Goal: Transaction & Acquisition: Purchase product/service

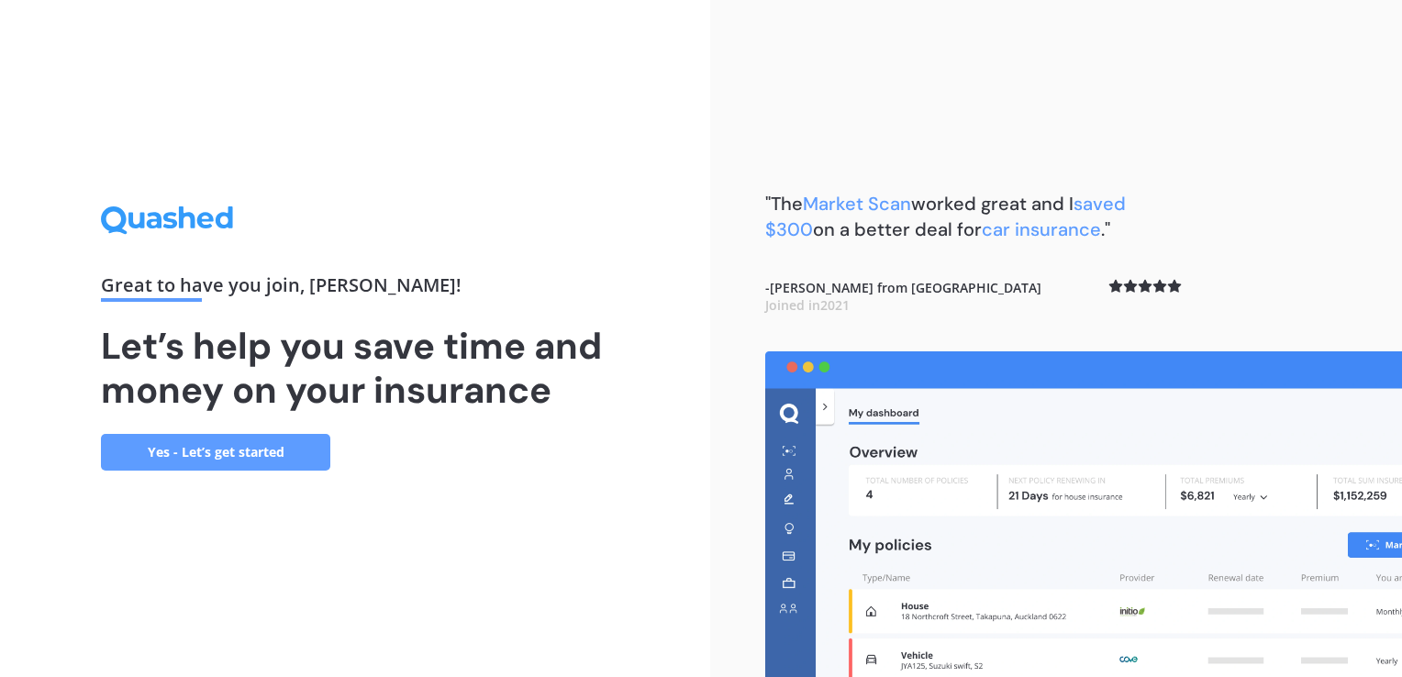
click at [207, 461] on link "Yes - Let’s get started" at bounding box center [215, 452] width 229 height 37
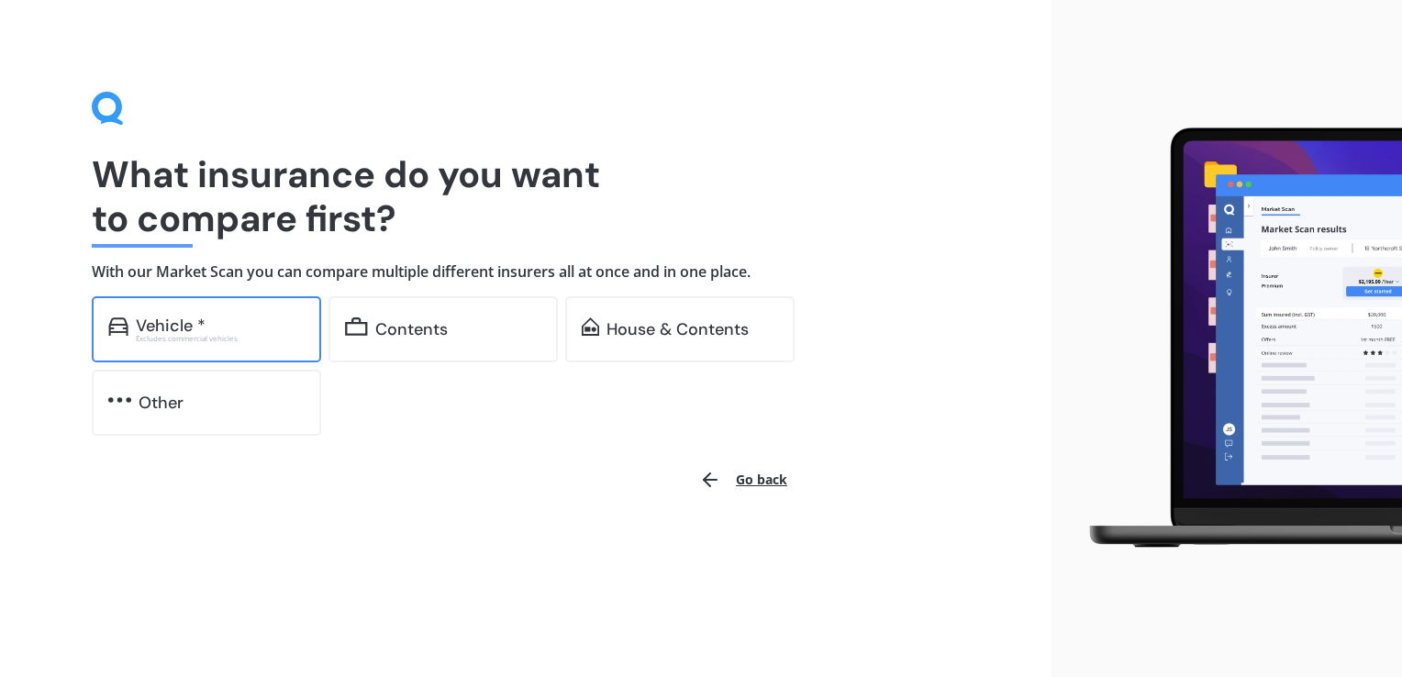
click at [283, 325] on div "Vehicle *" at bounding box center [220, 326] width 169 height 18
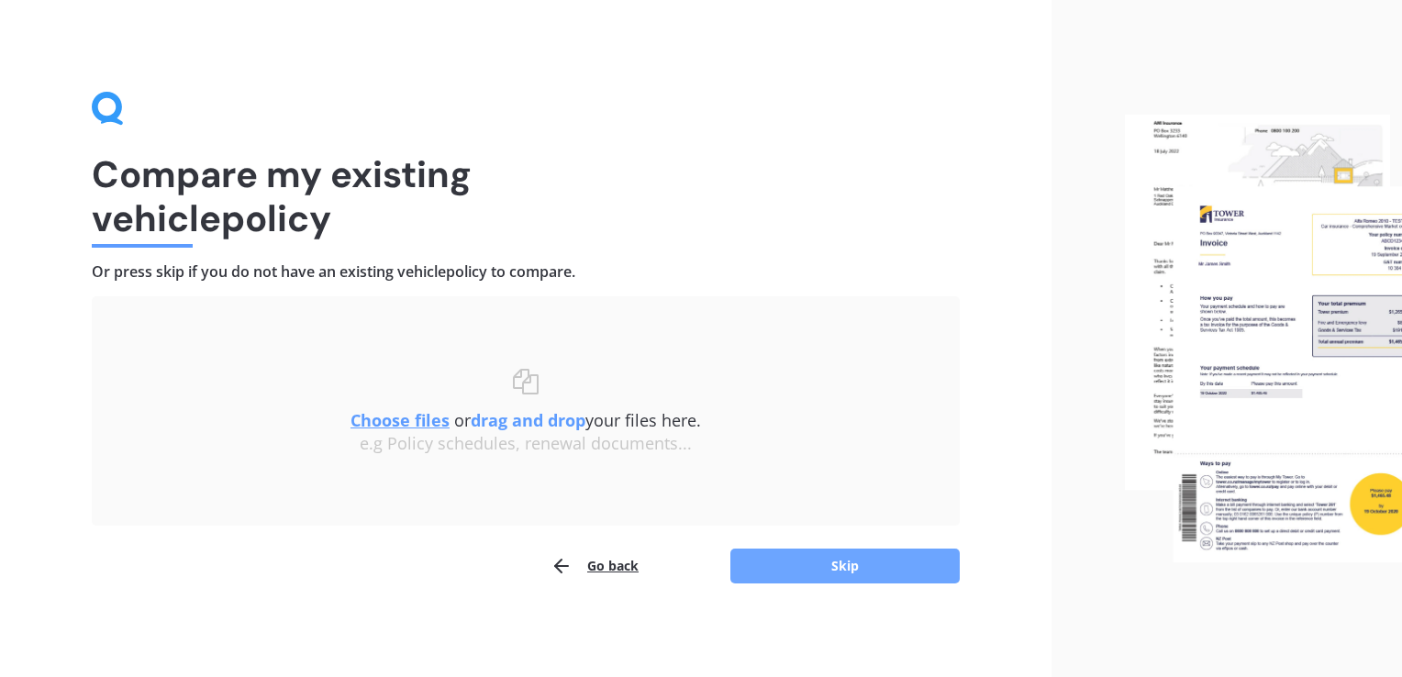
click at [847, 572] on button "Skip" at bounding box center [844, 566] width 229 height 35
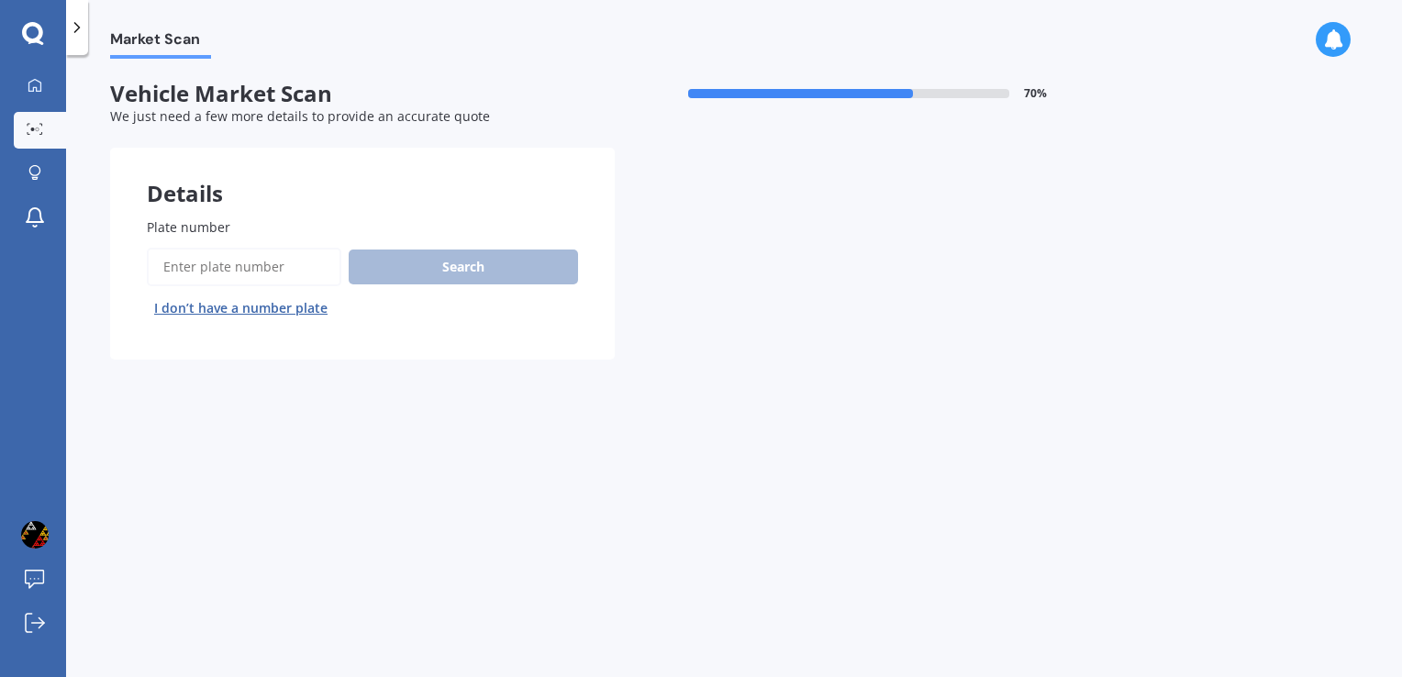
click at [317, 267] on input "Plate number" at bounding box center [244, 267] width 194 height 39
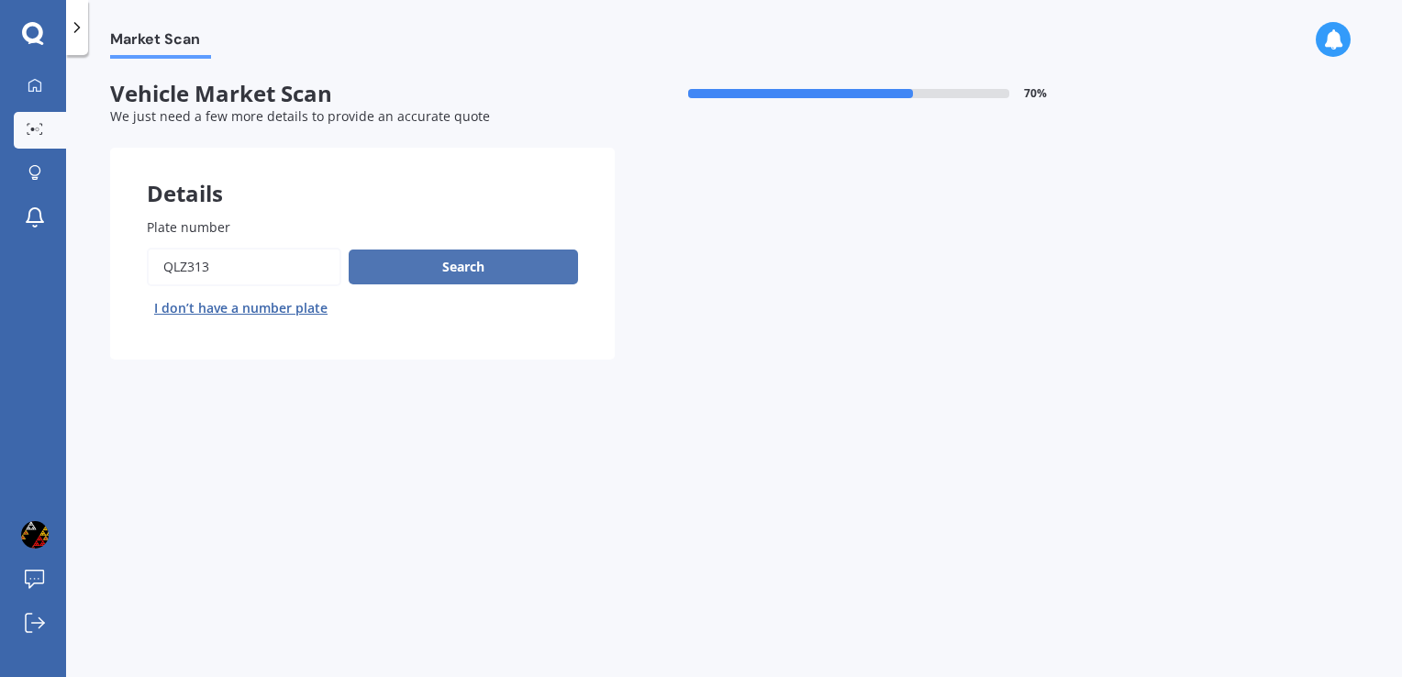
type input "QLZ313"
click at [466, 272] on button "Search" at bounding box center [463, 267] width 229 height 35
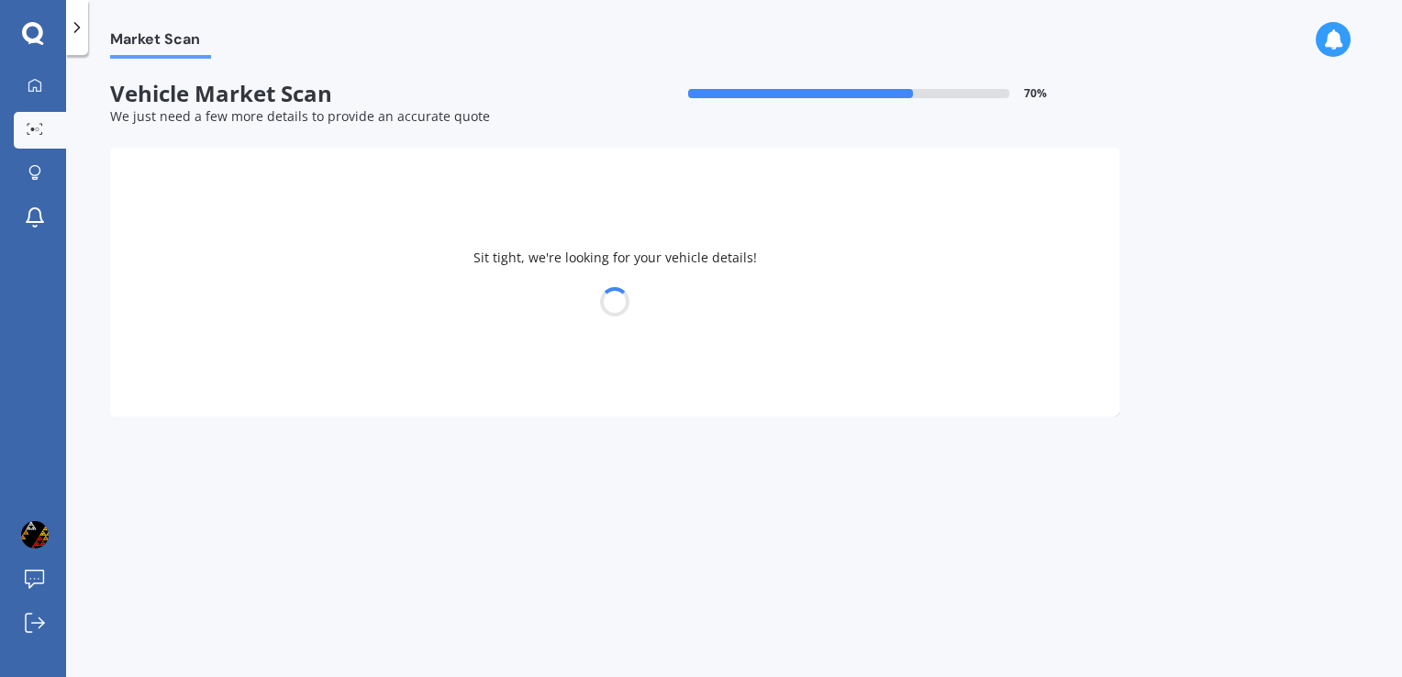
select select "TOYOTA"
select select "CAMRY"
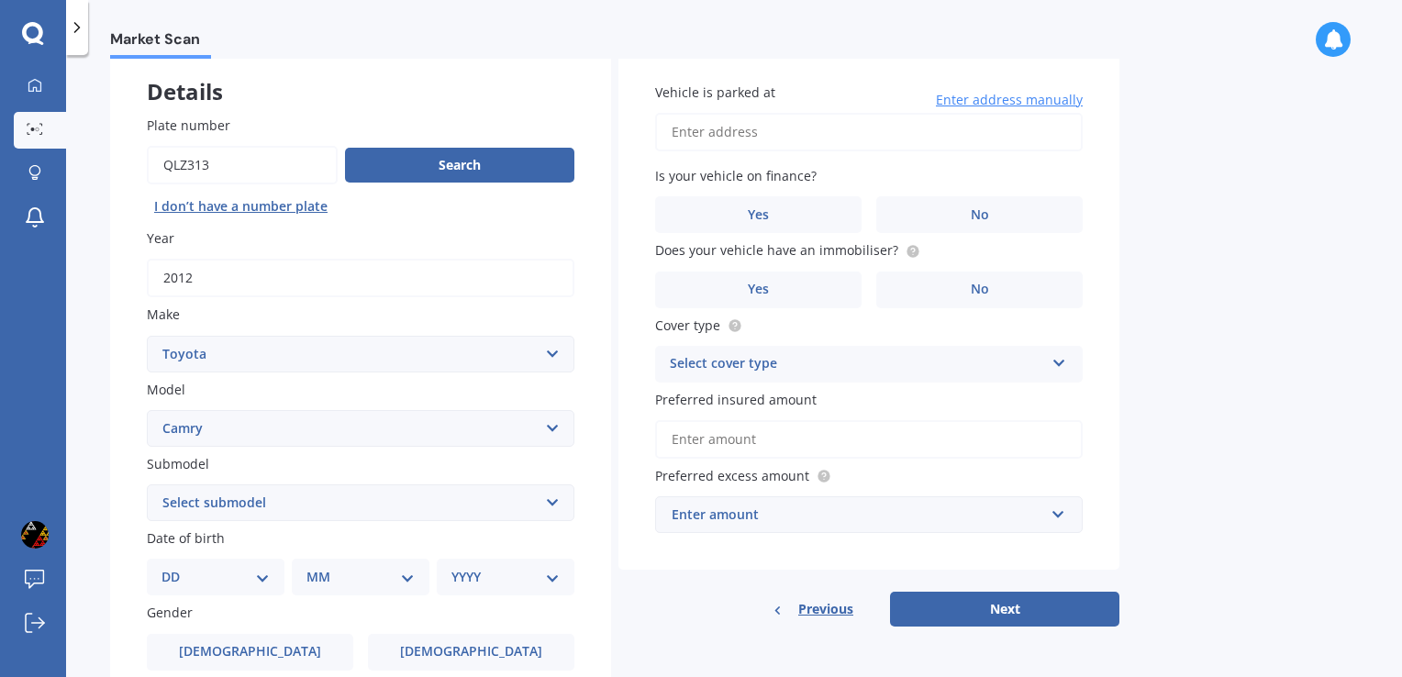
scroll to position [103, 0]
click at [1005, 218] on label "No" at bounding box center [979, 213] width 206 height 37
click at [0, 0] on input "No" at bounding box center [0, 0] width 0 height 0
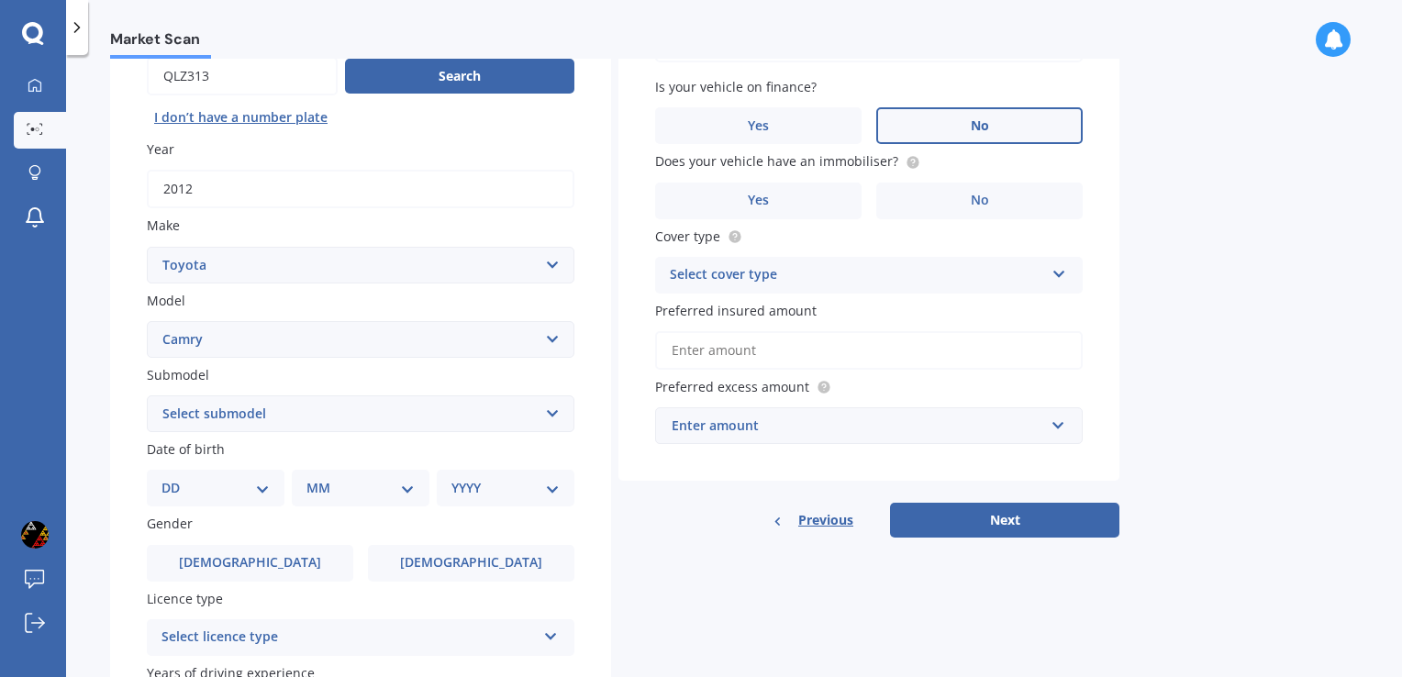
scroll to position [191, 0]
click at [792, 208] on label "Yes" at bounding box center [758, 201] width 206 height 37
click at [0, 0] on input "Yes" at bounding box center [0, 0] width 0 height 0
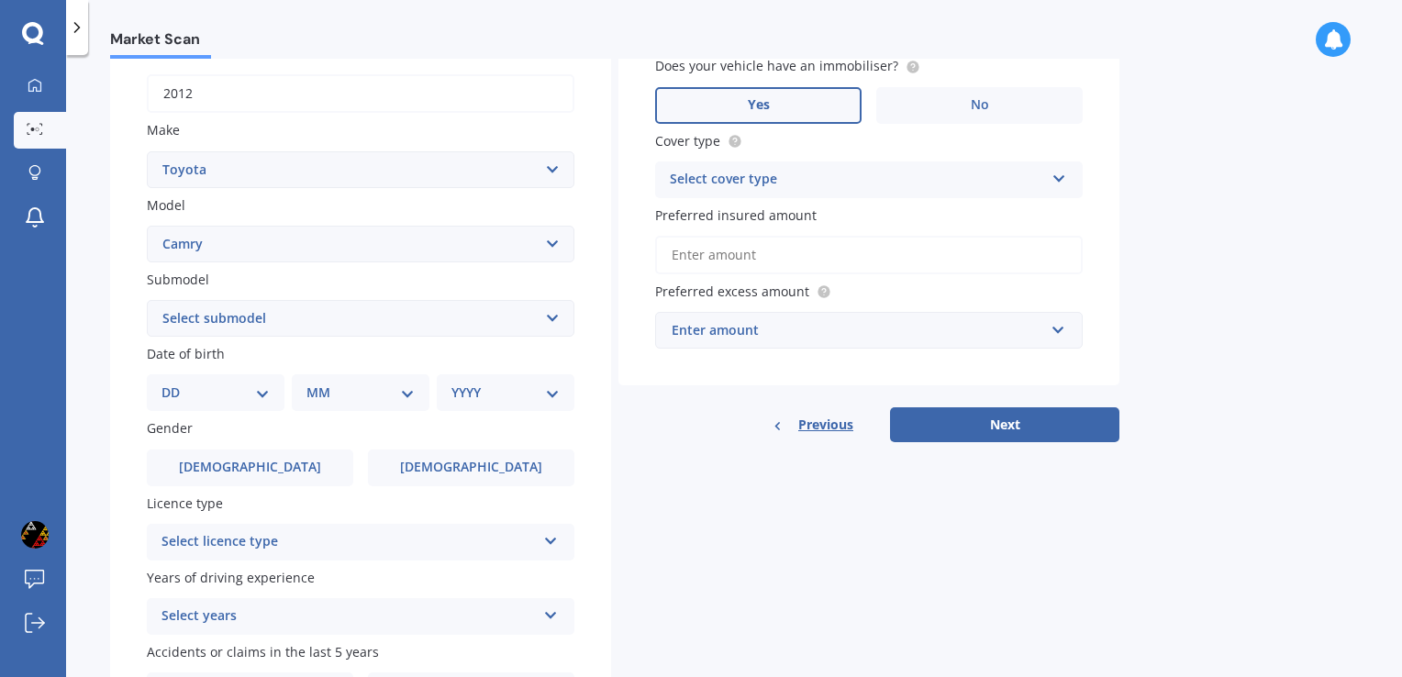
scroll to position [288, 0]
click at [1056, 175] on icon at bounding box center [1059, 173] width 16 height 13
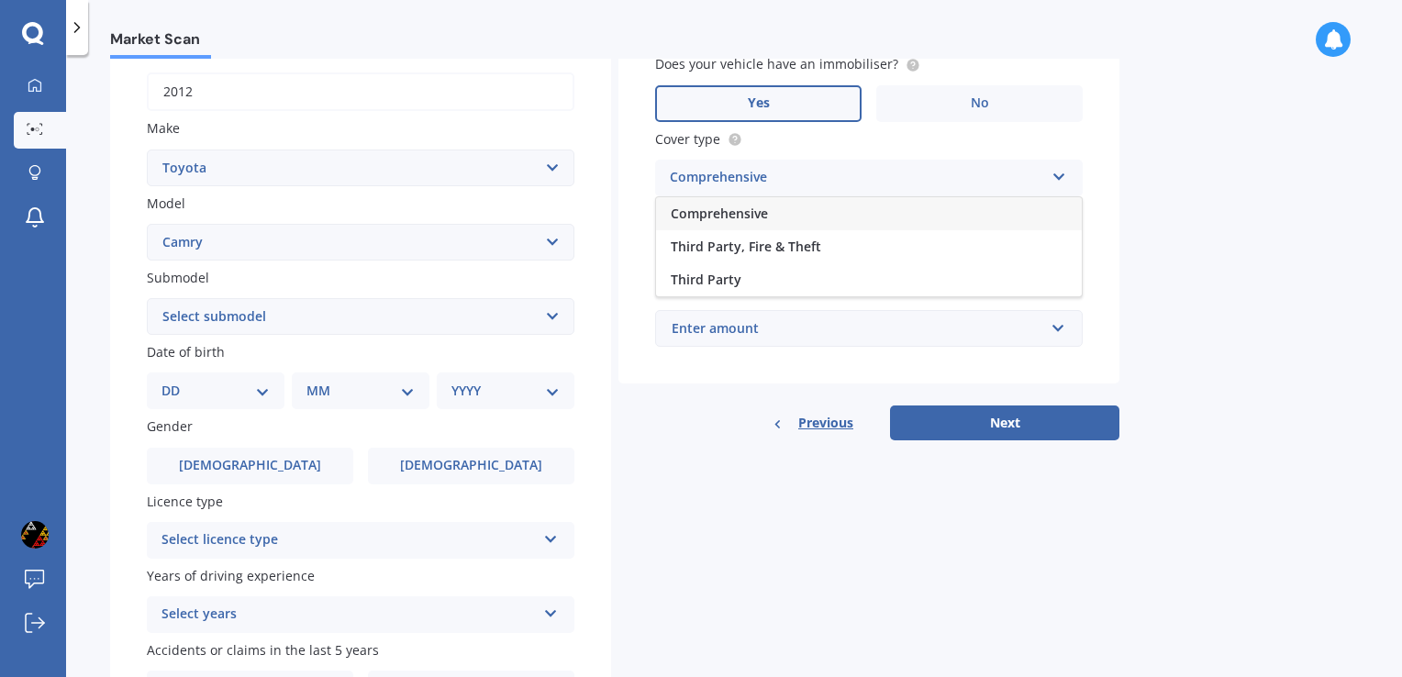
click at [935, 214] on div "Comprehensive" at bounding box center [869, 213] width 426 height 33
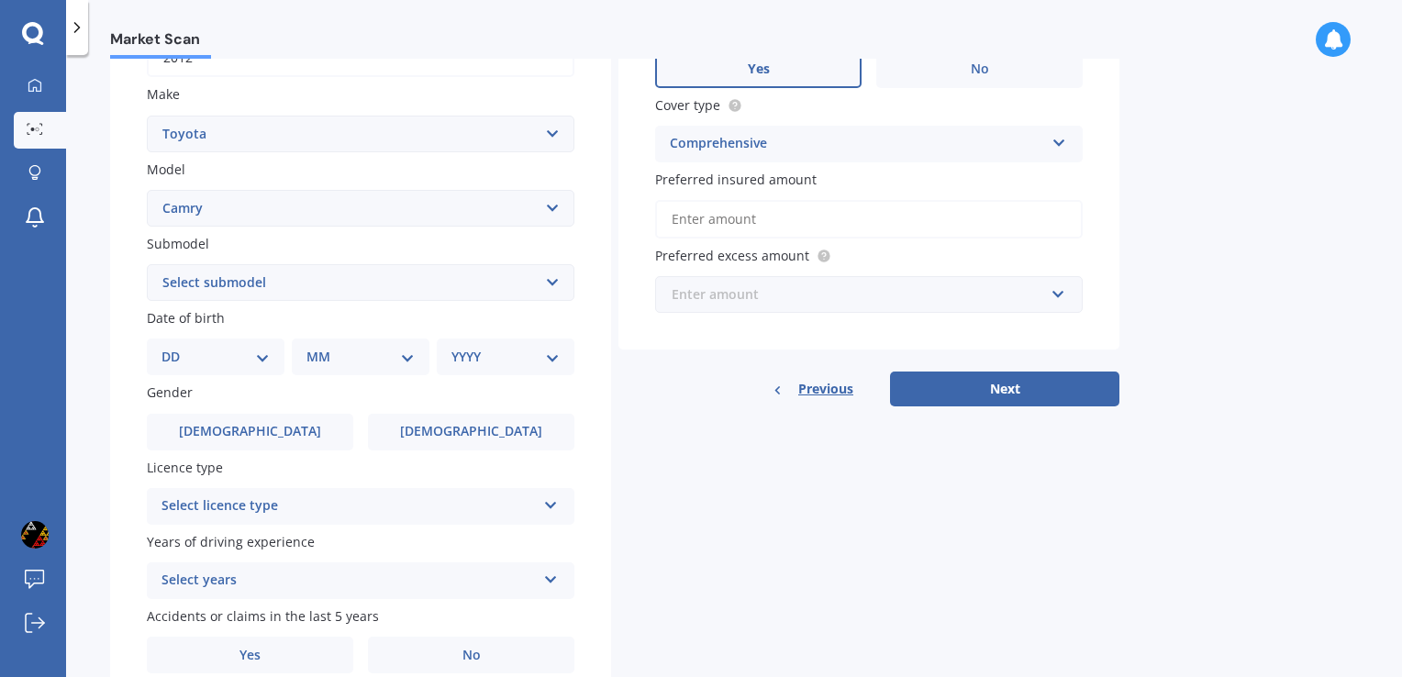
click at [1057, 290] on input "text" at bounding box center [862, 294] width 411 height 35
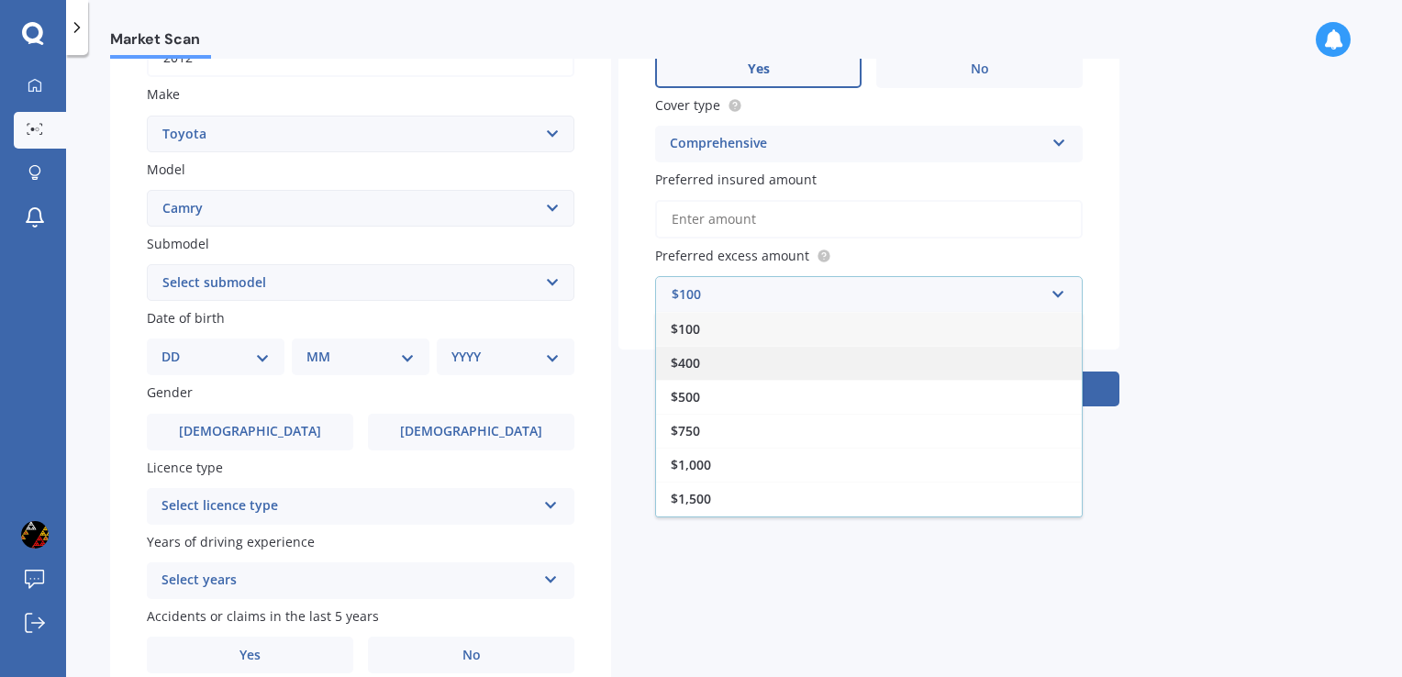
click at [777, 365] on div "$400" at bounding box center [869, 363] width 426 height 34
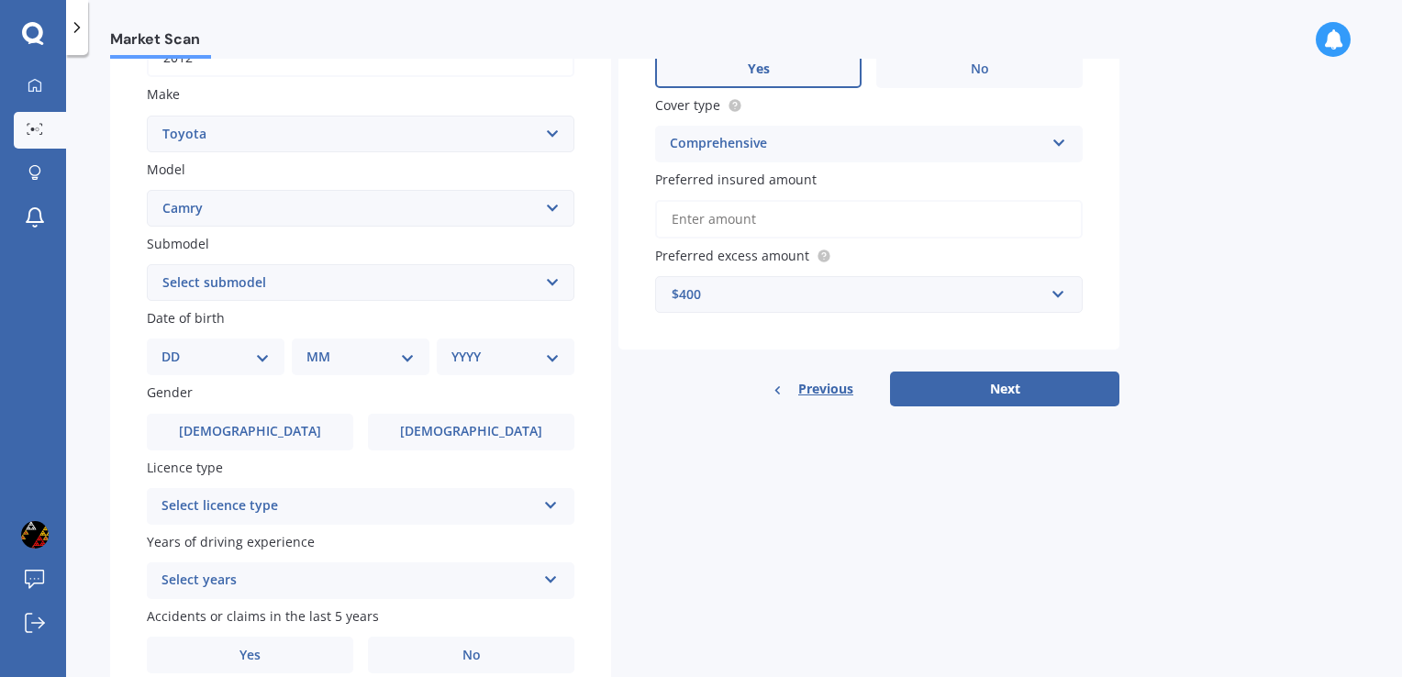
click at [1238, 280] on div "Market Scan Vehicle Market Scan 70 % We just need a few more details to provide…" at bounding box center [734, 370] width 1336 height 622
click at [264, 360] on select "DD 01 02 03 04 05 06 07 08 09 10 11 12 13 14 15 16 17 18 19 20 21 22 23 24 25 2…" at bounding box center [215, 357] width 108 height 20
select select "18"
click at [176, 347] on select "DD 01 02 03 04 05 06 07 08 09 10 11 12 13 14 15 16 17 18 19 20 21 22 23 24 25 2…" at bounding box center [215, 357] width 108 height 20
click at [416, 353] on div "MM 01 02 03 04 05 06 07 08 09 10 11 12" at bounding box center [364, 357] width 130 height 37
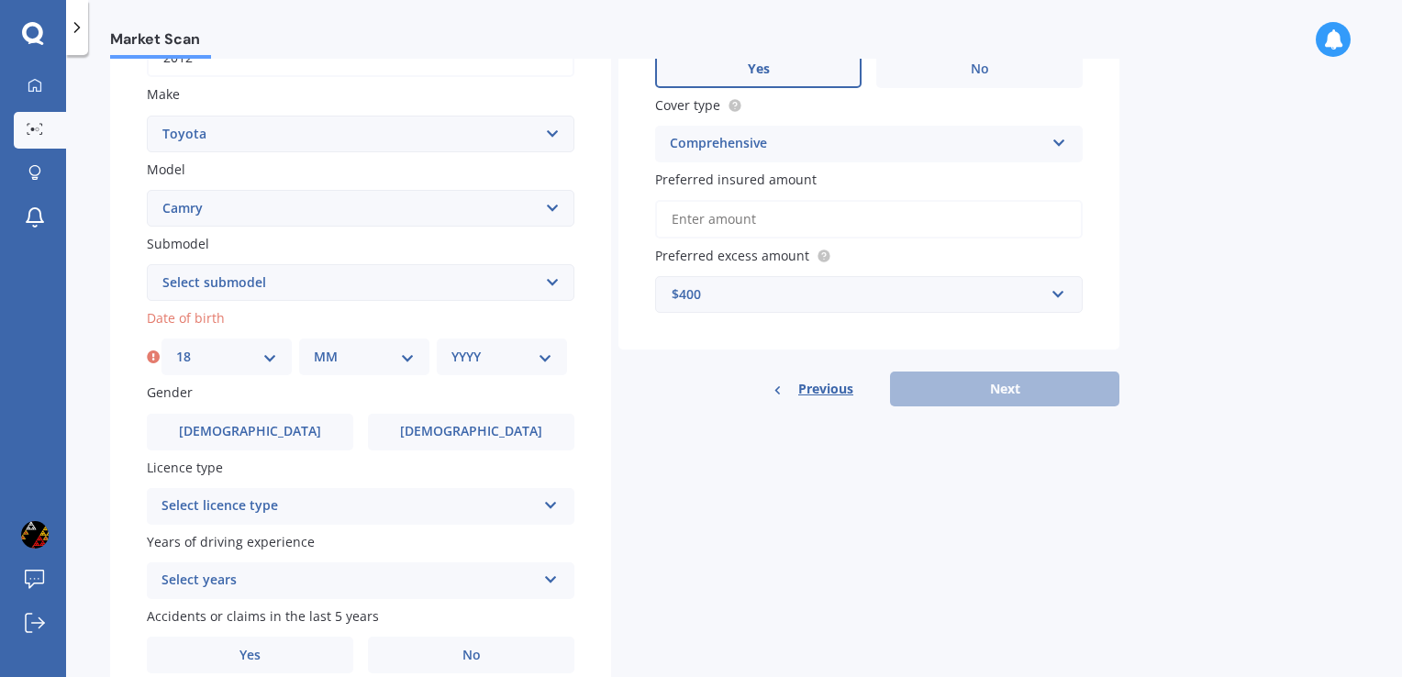
click at [405, 361] on select "MM 01 02 03 04 05 06 07 08 09 10 11 12" at bounding box center [364, 357] width 101 height 20
select select "04"
click at [314, 347] on select "MM 01 02 03 04 05 06 07 08 09 10 11 12" at bounding box center [364, 357] width 101 height 20
click at [547, 355] on select "YYYY 2025 2024 2023 2022 2021 2020 2019 2018 2017 2016 2015 2014 2013 2012 2011…" at bounding box center [501, 357] width 101 height 20
select select "1975"
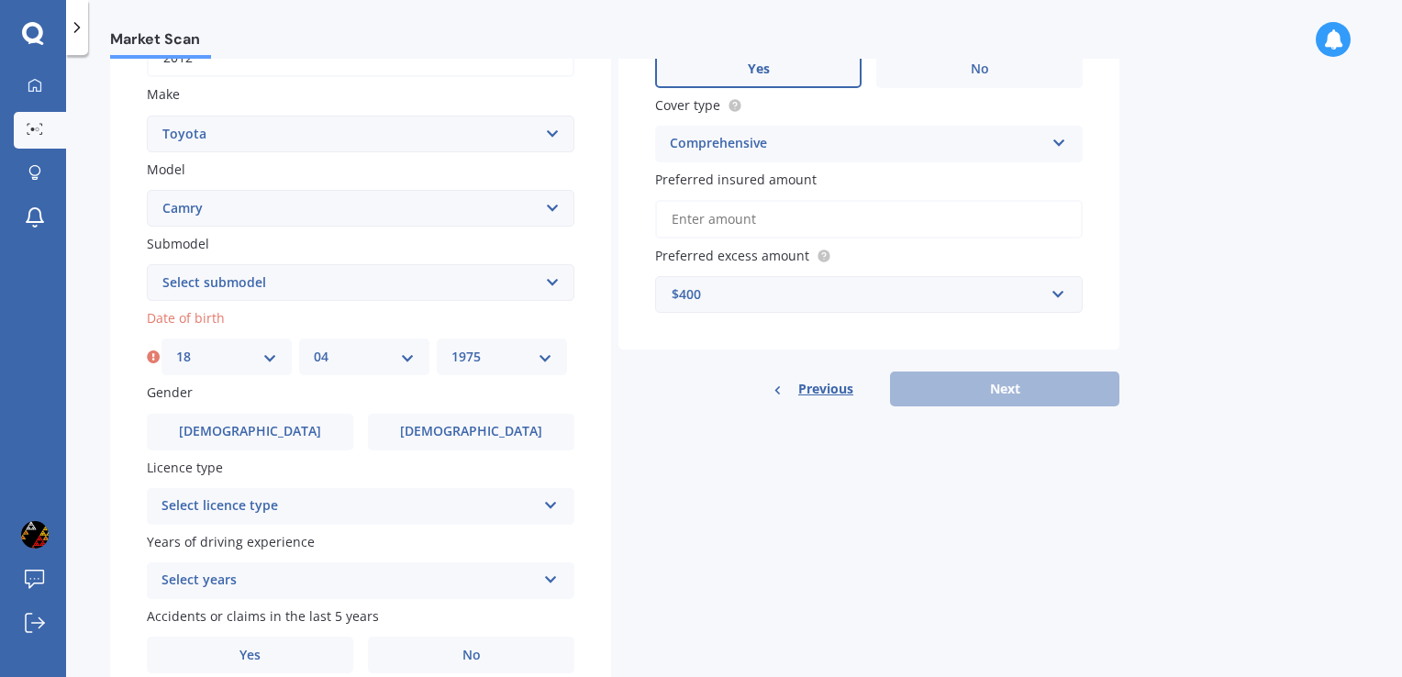
click at [451, 347] on select "YYYY 2025 2024 2023 2022 2021 2020 2019 2018 2017 2016 2015 2014 2013 2012 2011…" at bounding box center [501, 357] width 101 height 20
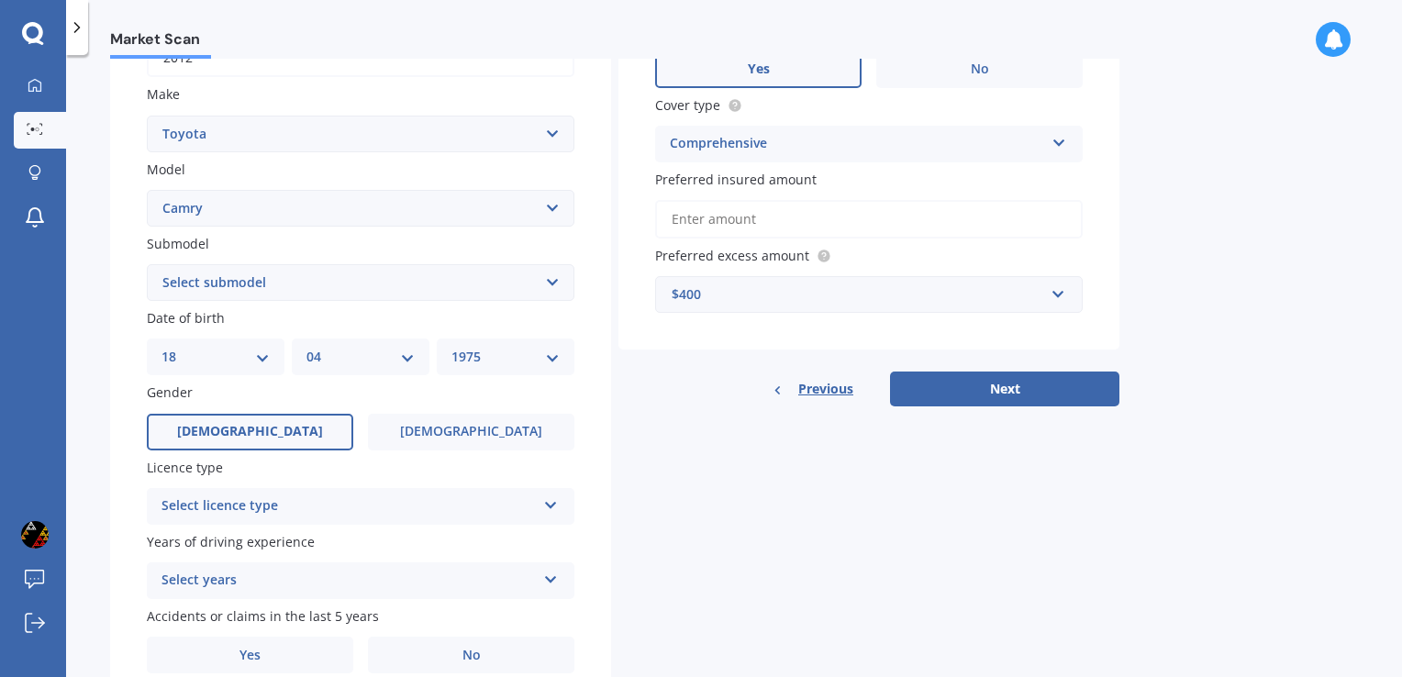
click at [289, 428] on label "[DEMOGRAPHIC_DATA]" at bounding box center [250, 432] width 206 height 37
click at [0, 0] on input "[DEMOGRAPHIC_DATA]" at bounding box center [0, 0] width 0 height 0
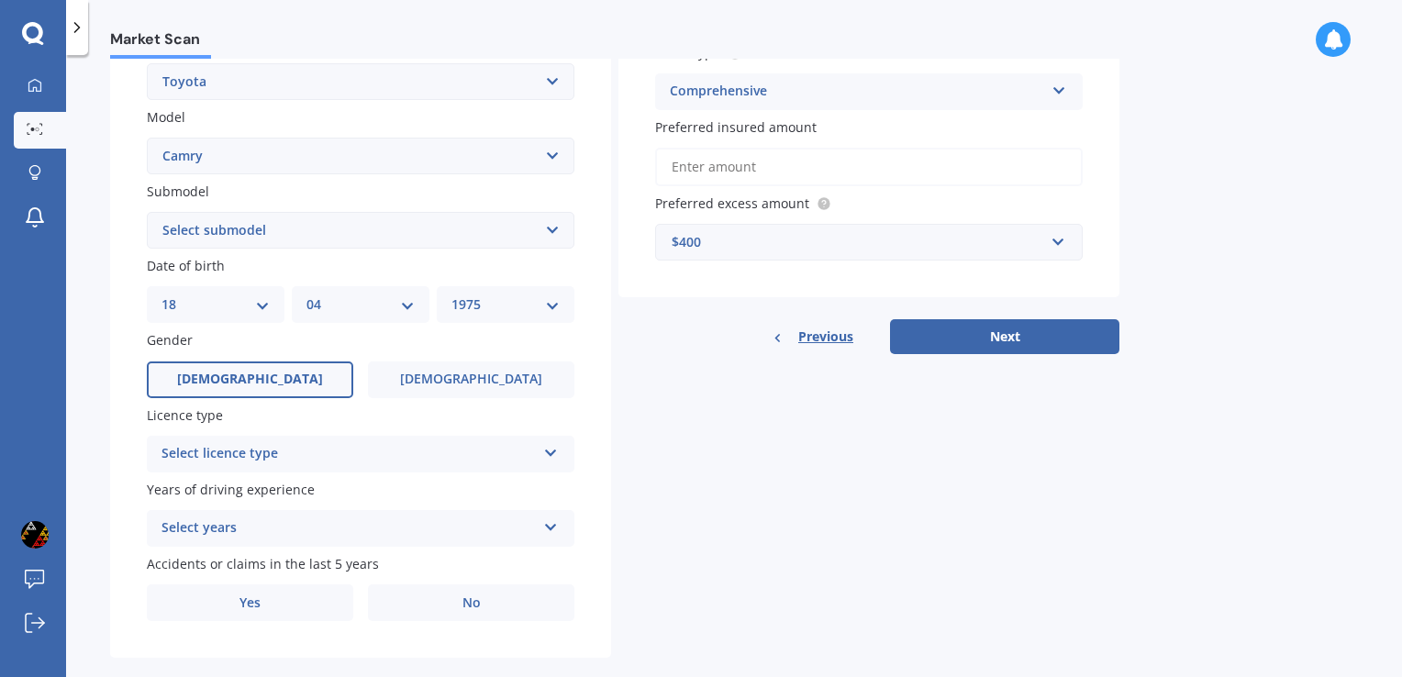
scroll to position [376, 0]
click at [456, 454] on div "Select licence type" at bounding box center [348, 452] width 374 height 22
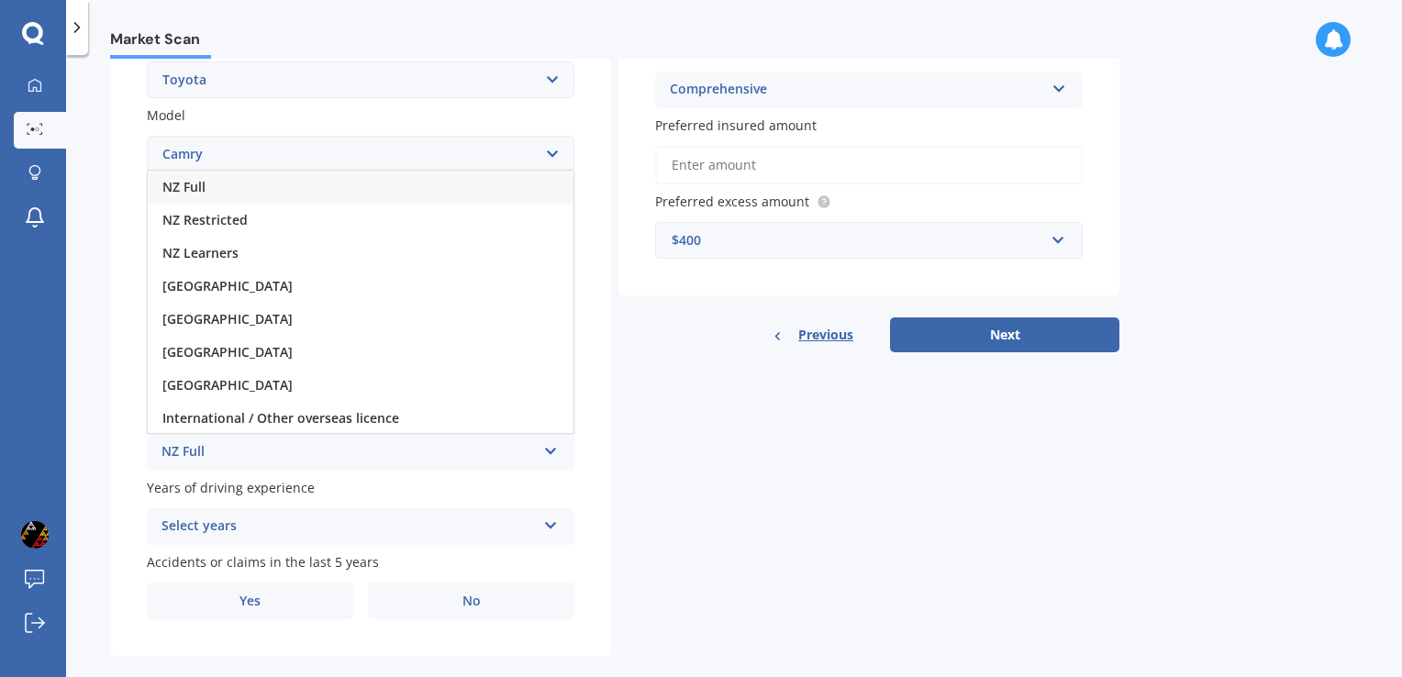
click at [383, 195] on div "NZ Full" at bounding box center [361, 187] width 426 height 33
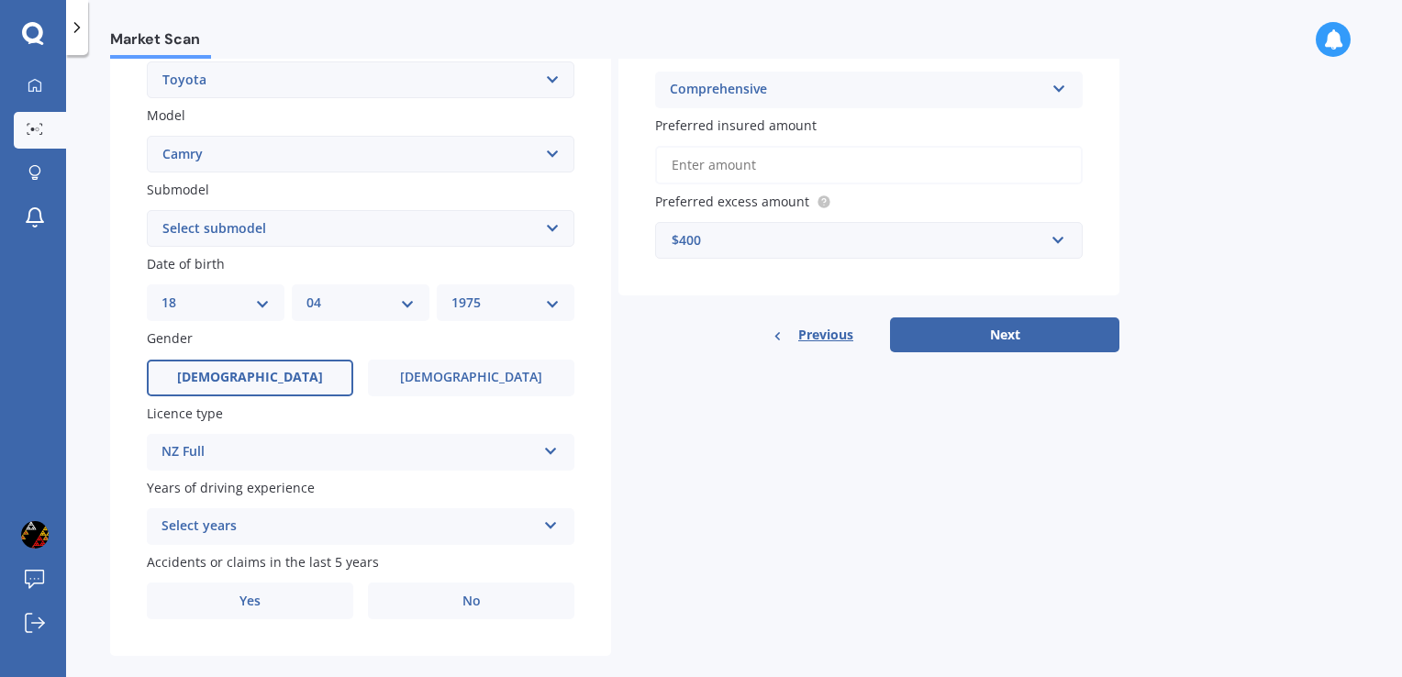
click at [395, 526] on div "Select years" at bounding box center [348, 527] width 374 height 22
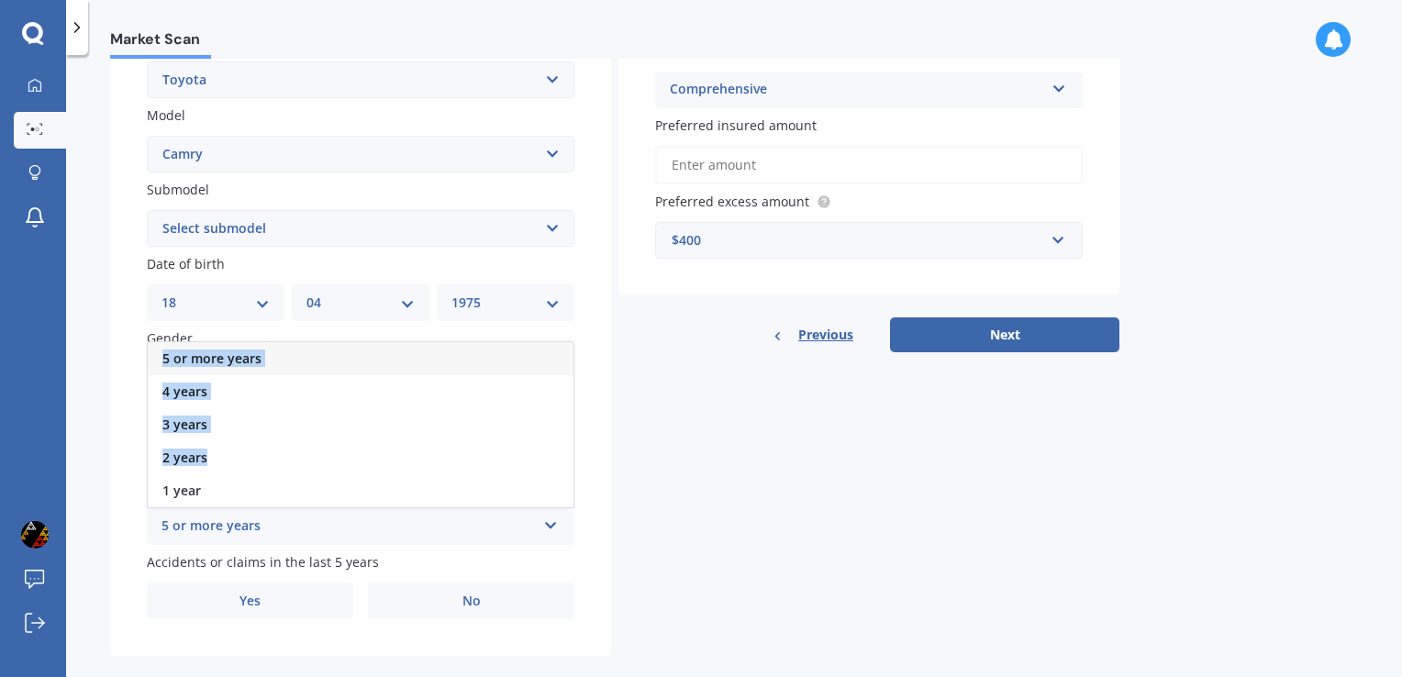
drag, startPoint x: 395, startPoint y: 526, endPoint x: 390, endPoint y: 468, distance: 58.1
click at [390, 508] on div "5 or more years 5 or more years 4 years 3 years 2 years 1 year" at bounding box center [361, 526] width 428 height 37
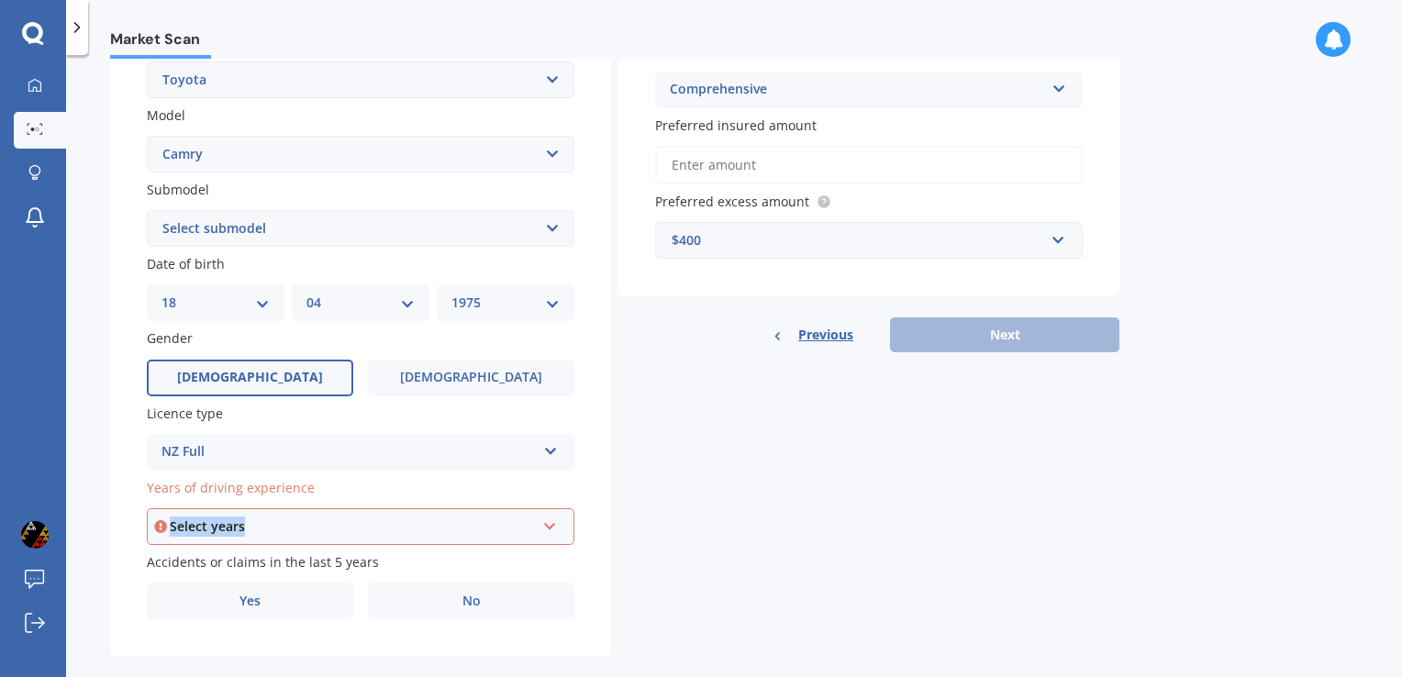
drag, startPoint x: 390, startPoint y: 468, endPoint x: 394, endPoint y: 523, distance: 55.2
click at [394, 523] on div "Select years" at bounding box center [352, 526] width 365 height 20
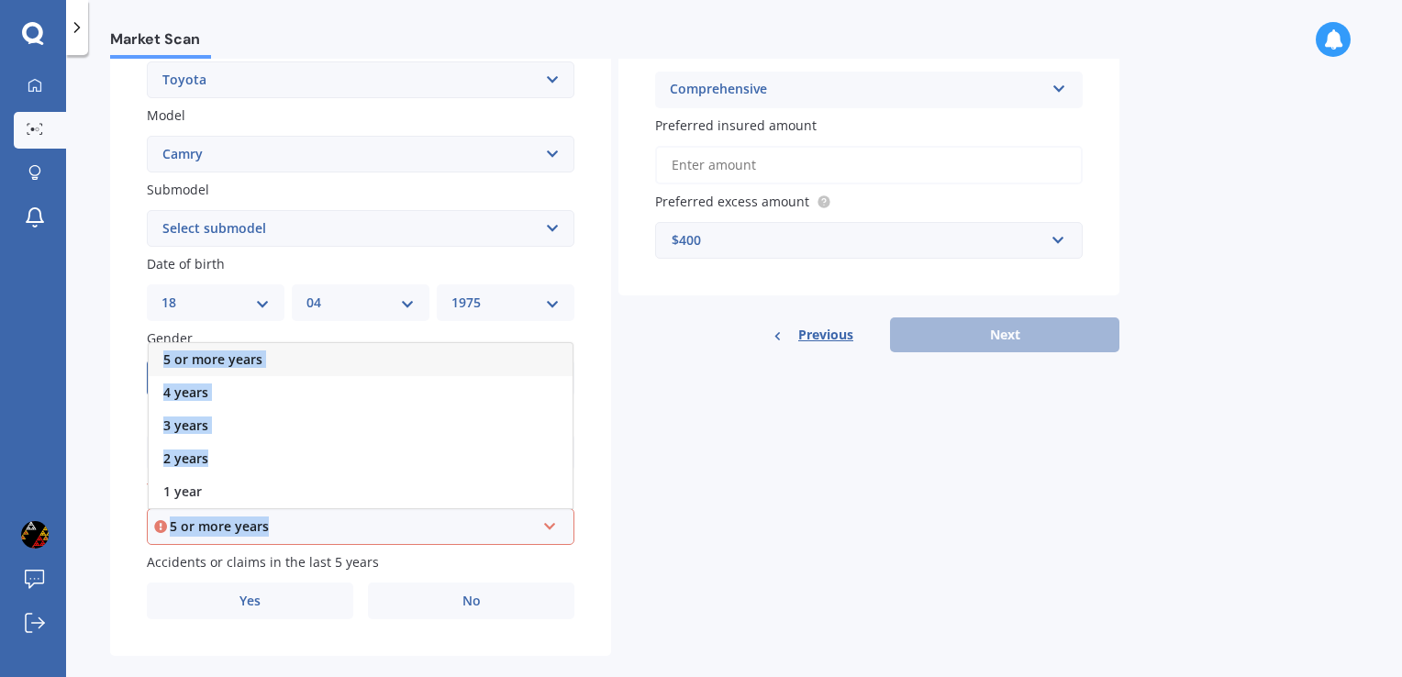
click at [258, 356] on span "5 or more years" at bounding box center [212, 358] width 99 height 17
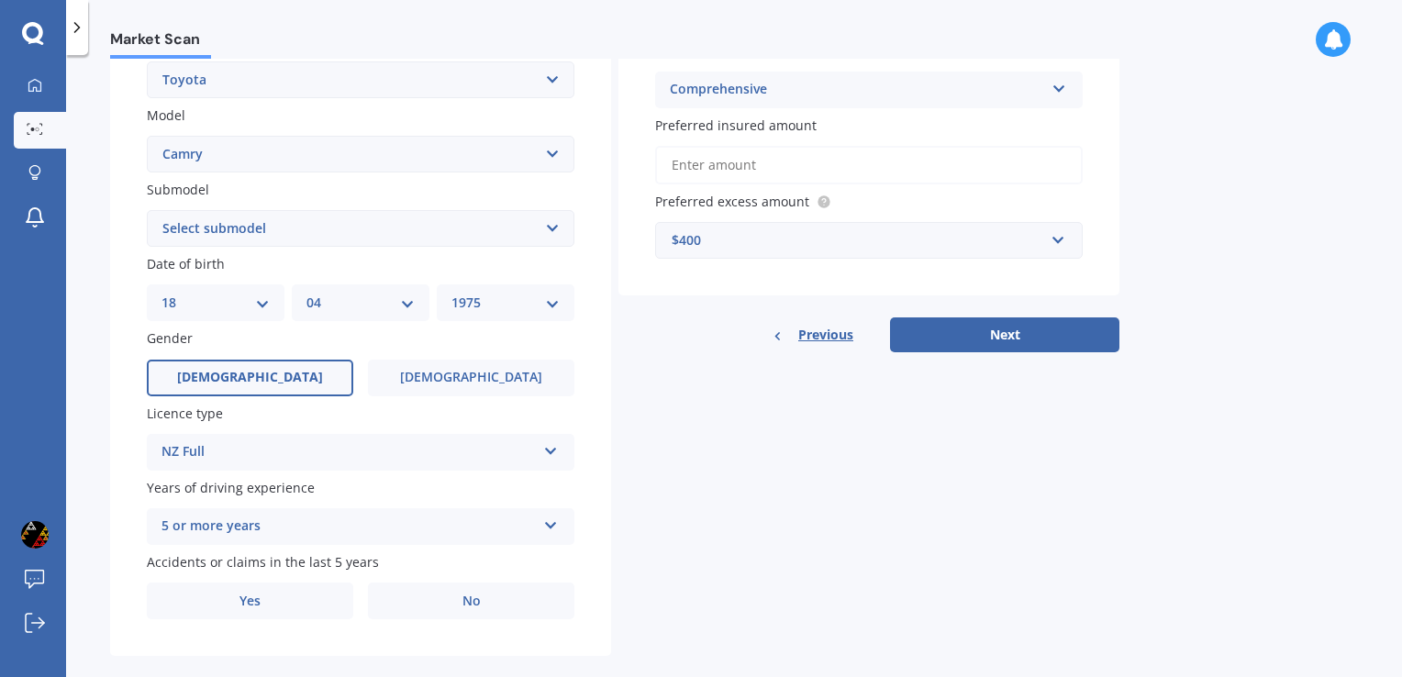
scroll to position [403, 0]
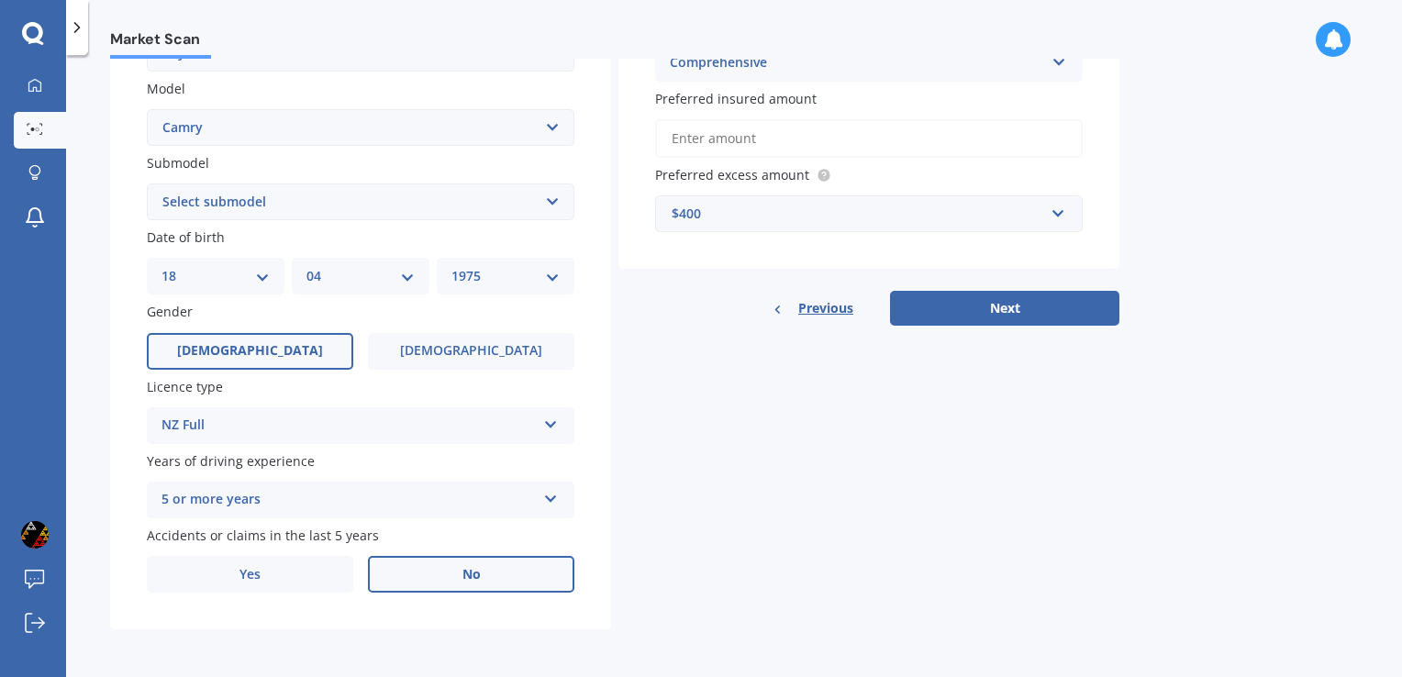
click at [499, 585] on label "No" at bounding box center [471, 574] width 206 height 37
click at [0, 0] on input "No" at bounding box center [0, 0] width 0 height 0
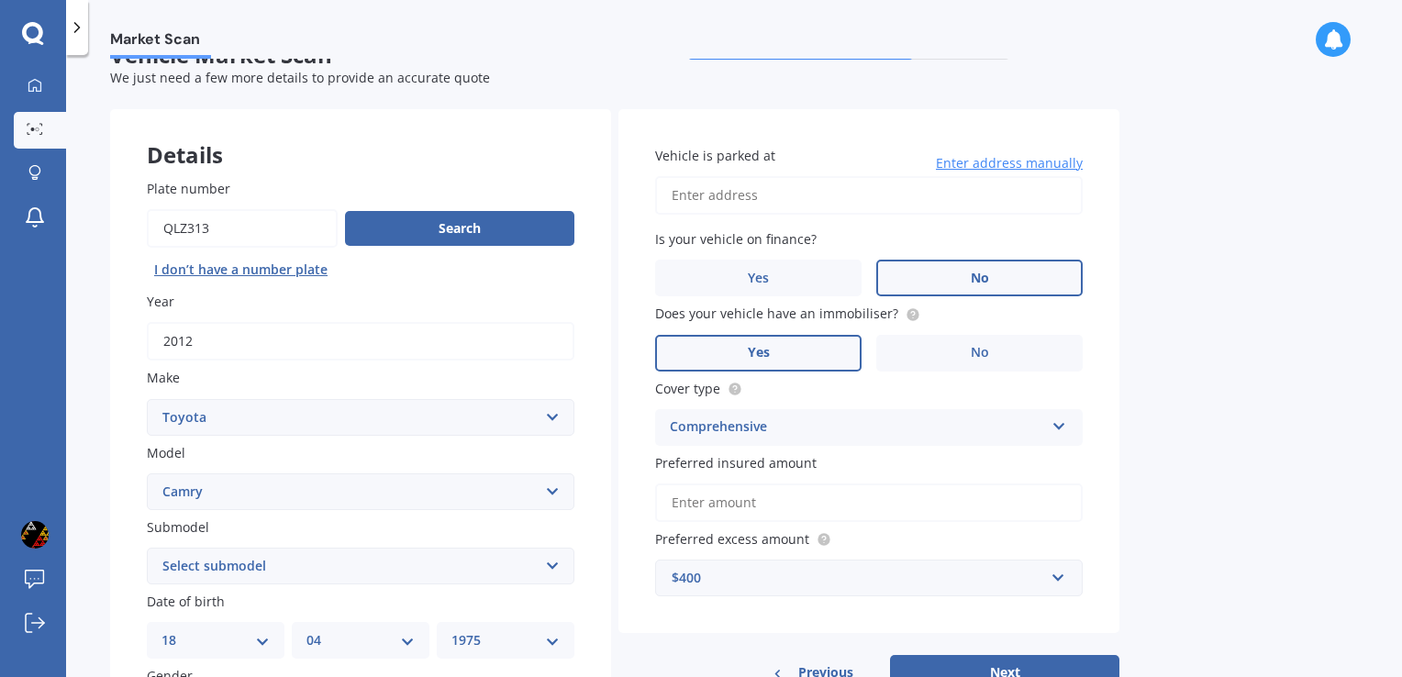
scroll to position [75, 0]
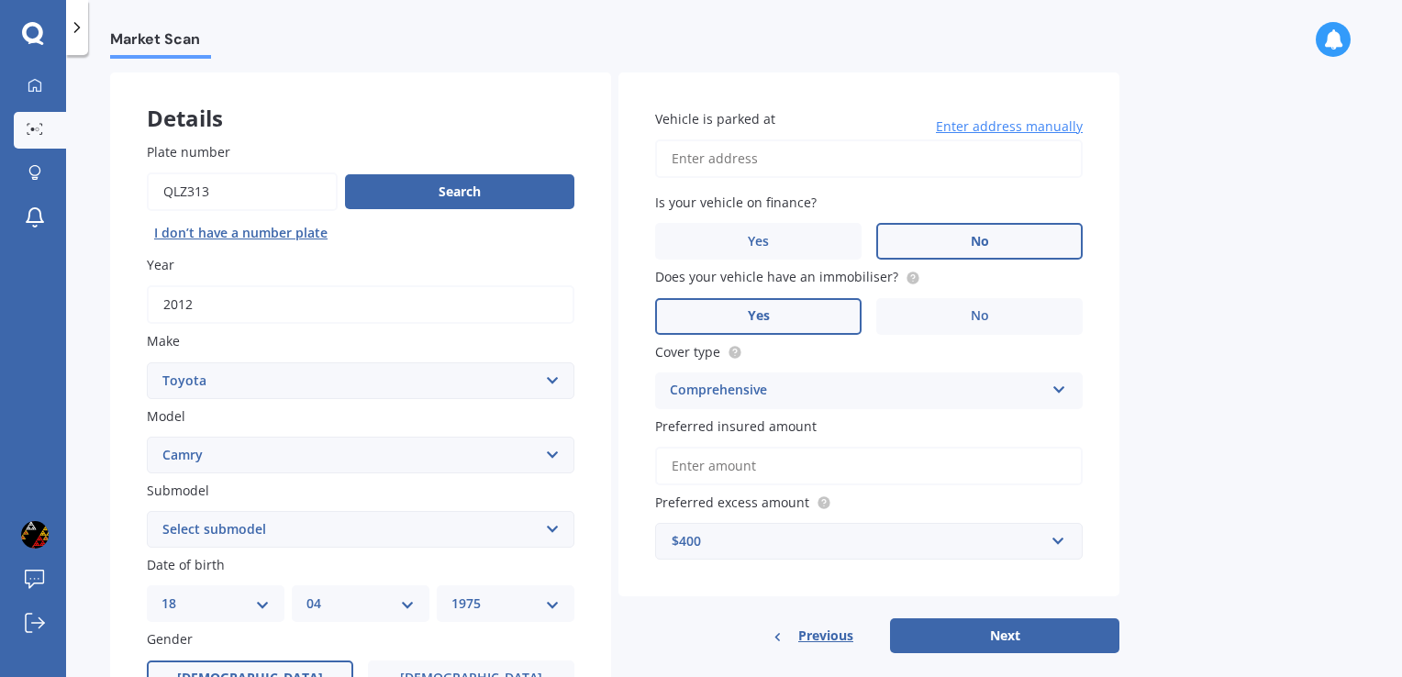
click at [825, 151] on input "Vehicle is parked at" at bounding box center [869, 158] width 428 height 39
type input "[STREET_ADDRESS]"
click at [1167, 192] on div "Market Scan Vehicle Market Scan 70 % We just need a few more details to provide…" at bounding box center [734, 370] width 1336 height 622
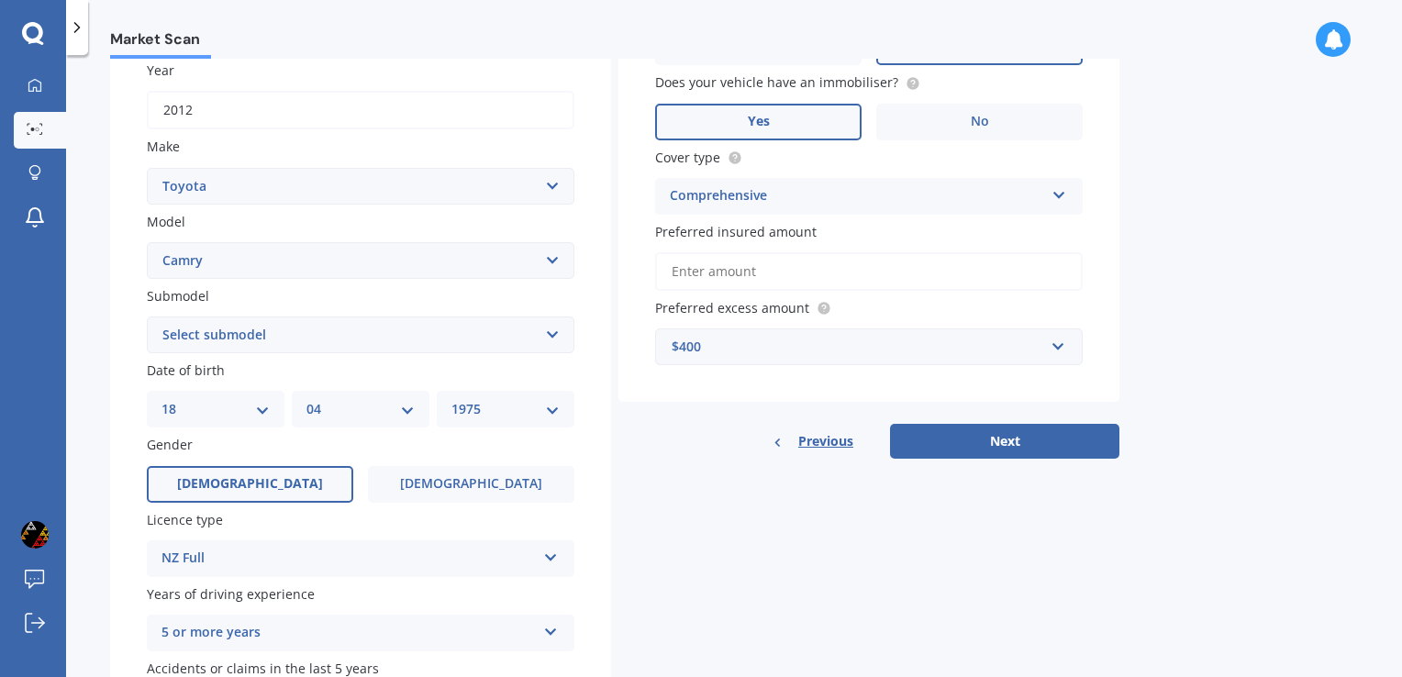
scroll to position [277, 0]
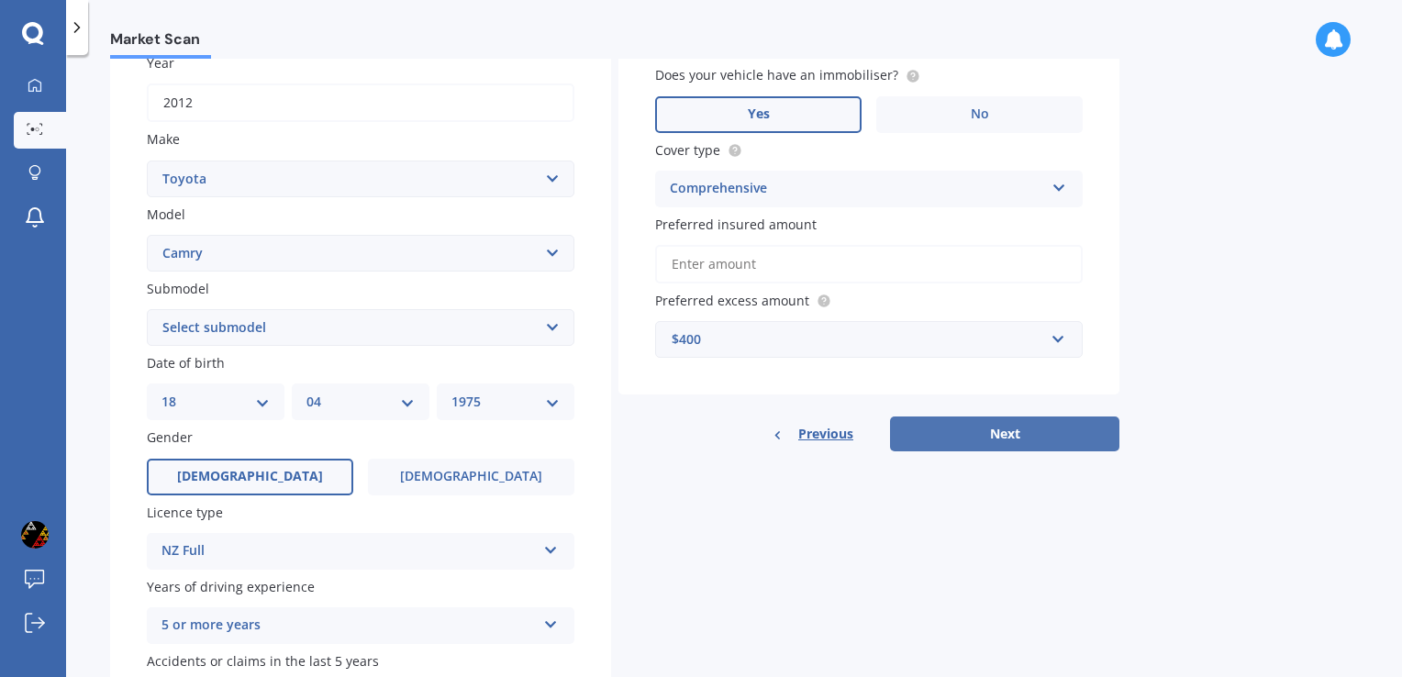
click at [1039, 436] on button "Next" at bounding box center [1004, 434] width 229 height 35
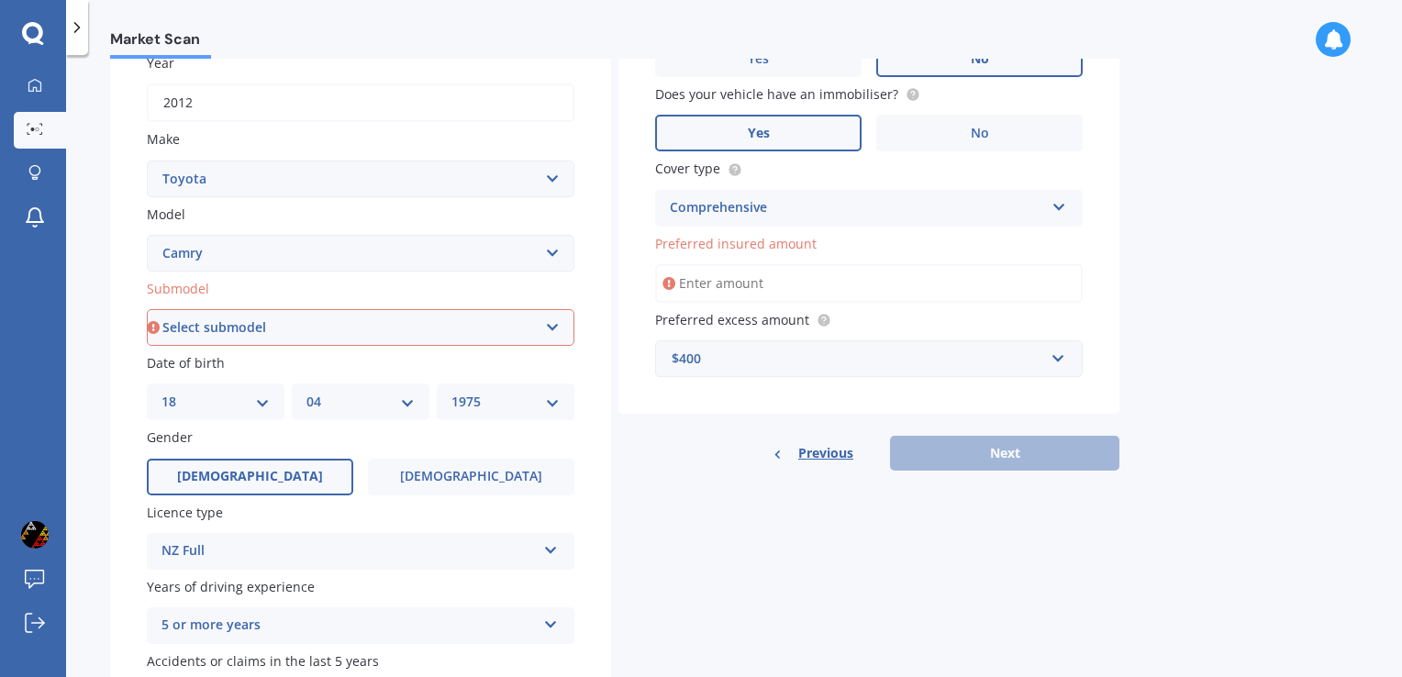
click at [840, 284] on input "Preferred insured amount" at bounding box center [869, 283] width 428 height 39
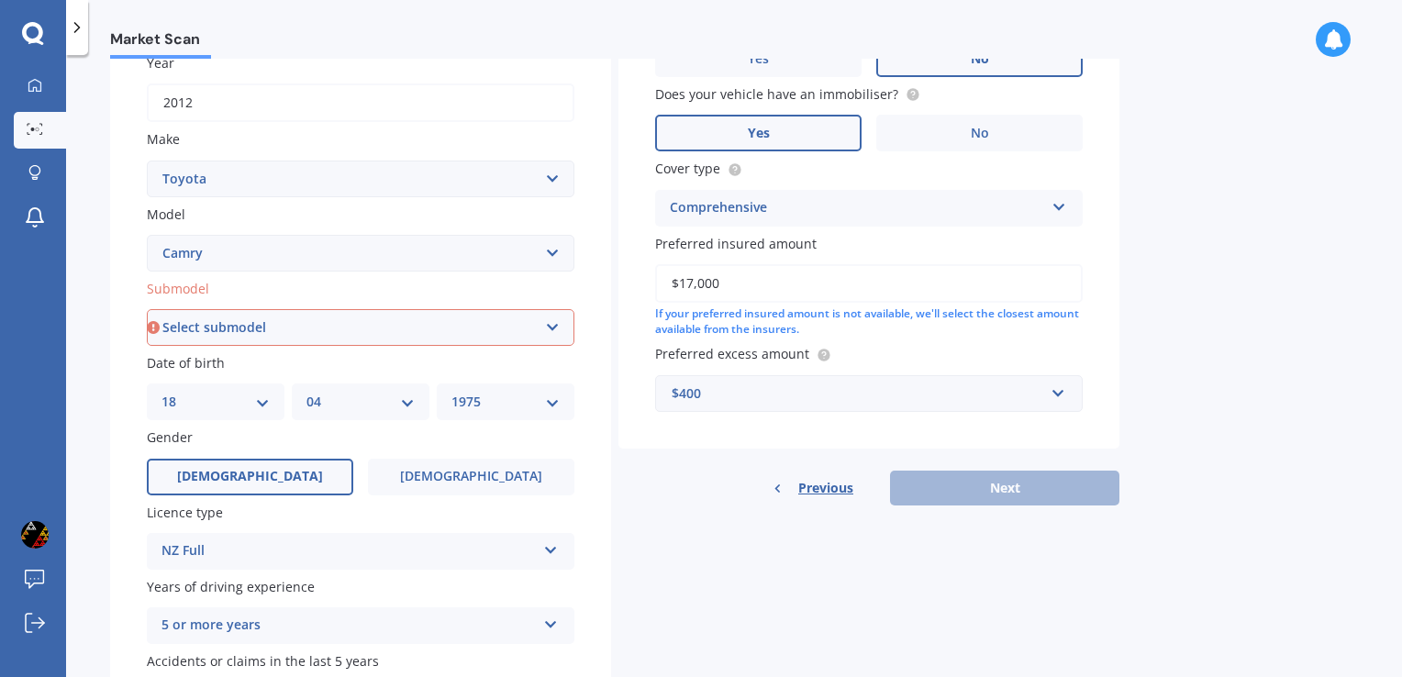
type input "$17,000"
click at [988, 486] on div "Previous Next" at bounding box center [868, 488] width 501 height 35
drag, startPoint x: 853, startPoint y: 563, endPoint x: 763, endPoint y: 398, distance: 188.0
click at [763, 398] on div "Details Plate number Search I don’t have a number plate Year [DATE] Make Select…" at bounding box center [614, 313] width 1009 height 885
click at [763, 398] on div "$400" at bounding box center [858, 393] width 372 height 20
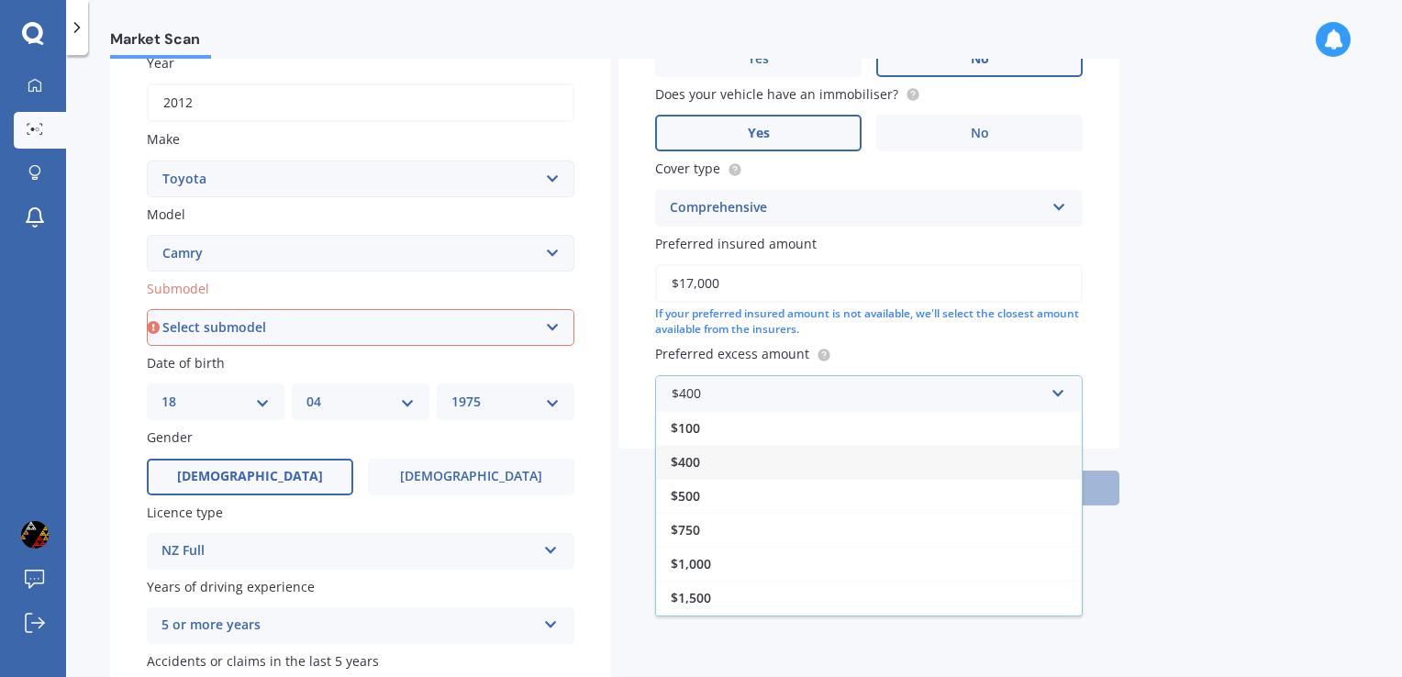
click at [754, 462] on div "$400" at bounding box center [869, 462] width 426 height 34
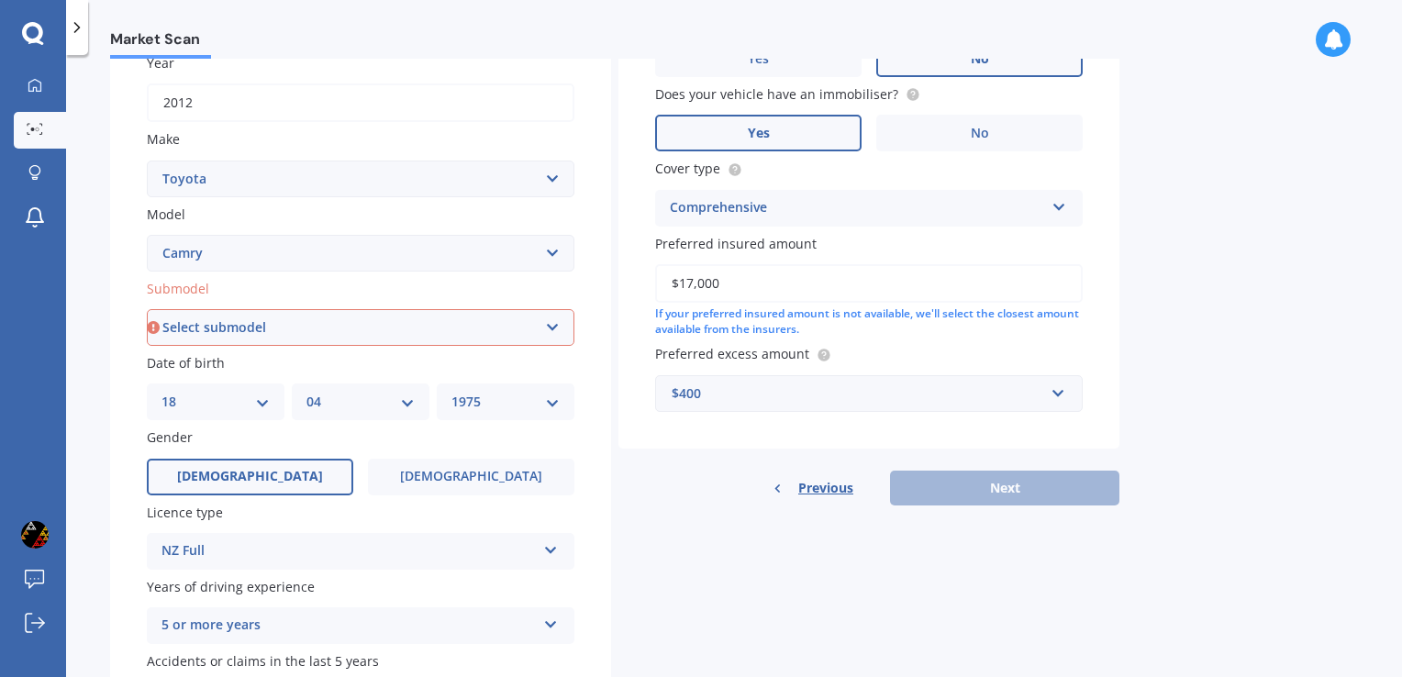
click at [1297, 315] on div "Market Scan Vehicle Market Scan 70 % We just need a few more details to provide…" at bounding box center [734, 370] width 1336 height 622
click at [1017, 494] on div "Previous Next" at bounding box center [868, 488] width 501 height 35
click at [734, 294] on input "$17,000" at bounding box center [869, 283] width 428 height 39
click at [558, 322] on select "Select submodel (All other) Altise 2.4 Altise 3.0 V6 Ateva 2.4 Ateva 3.0 V6 Azu…" at bounding box center [361, 327] width 428 height 37
select select "HYBRID G PACKAGE"
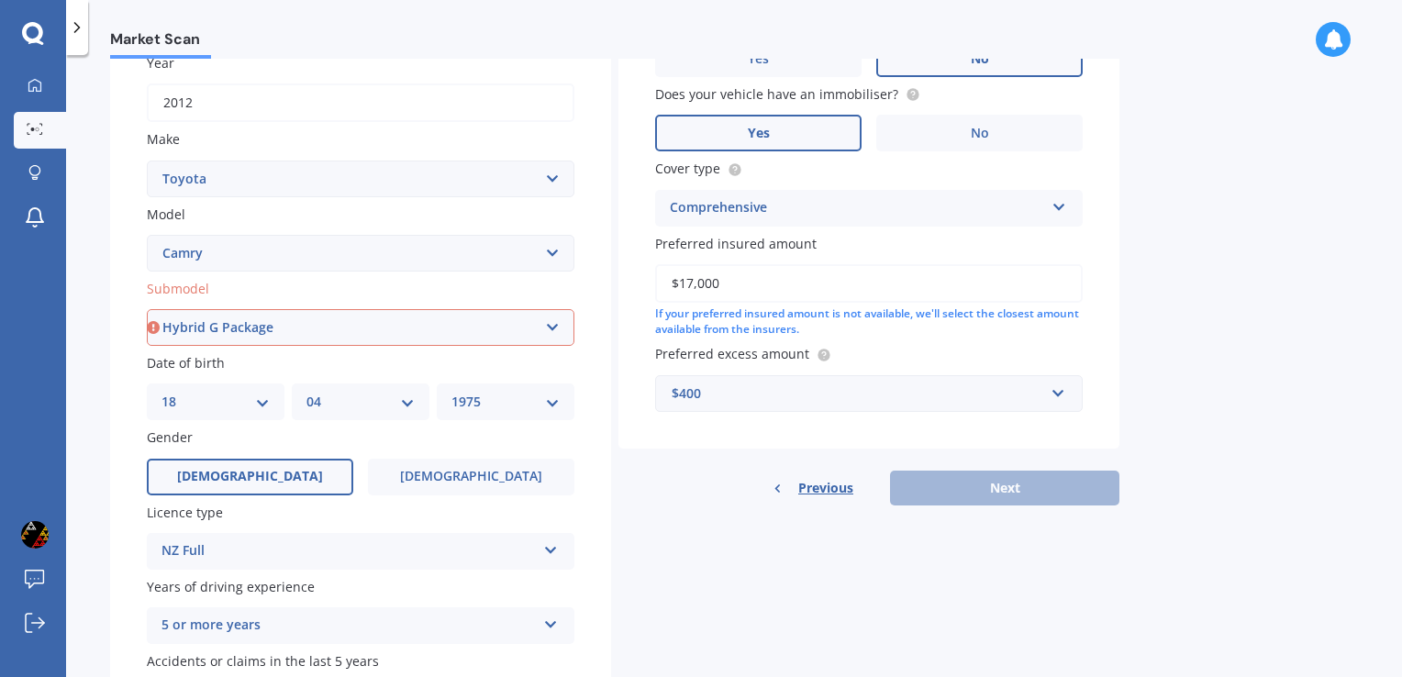
click at [147, 309] on select "Select submodel (All other) Altise 2.4 Altise 3.0 V6 Ateva 2.4 Ateva 3.0 V6 Azu…" at bounding box center [361, 327] width 428 height 37
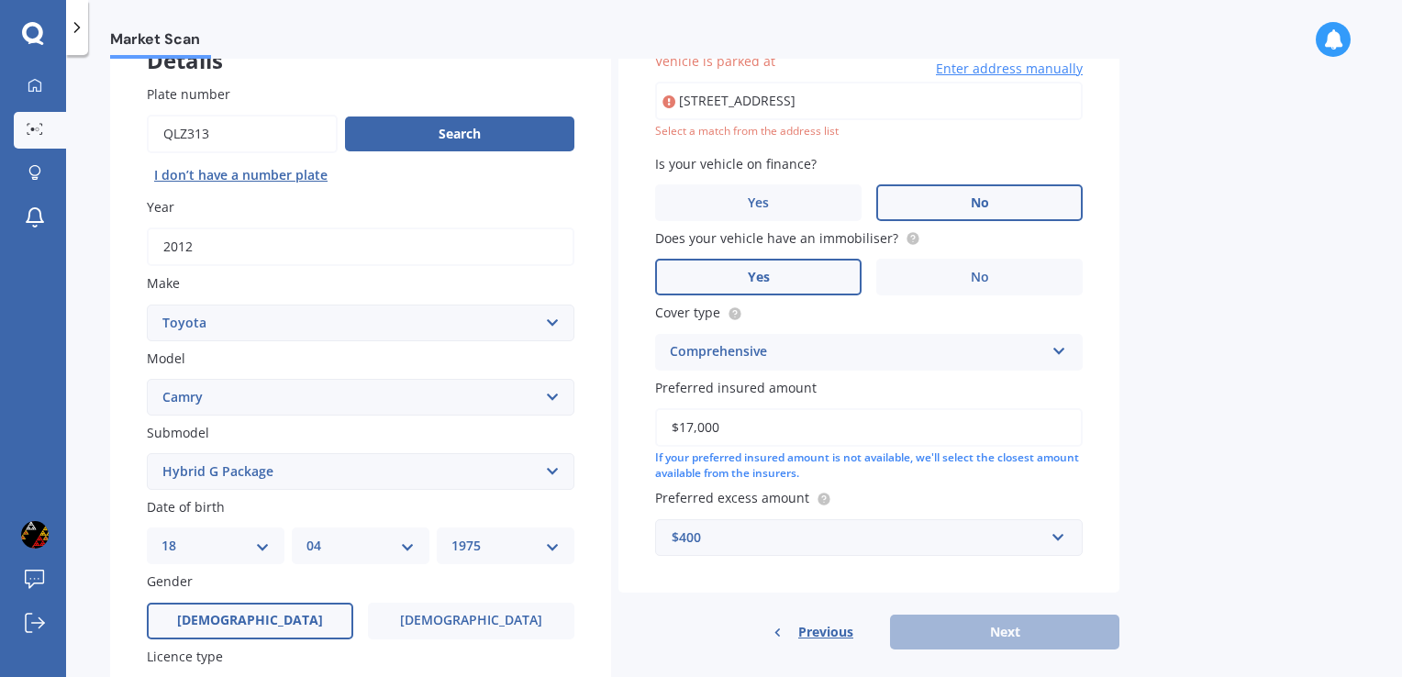
scroll to position [125, 0]
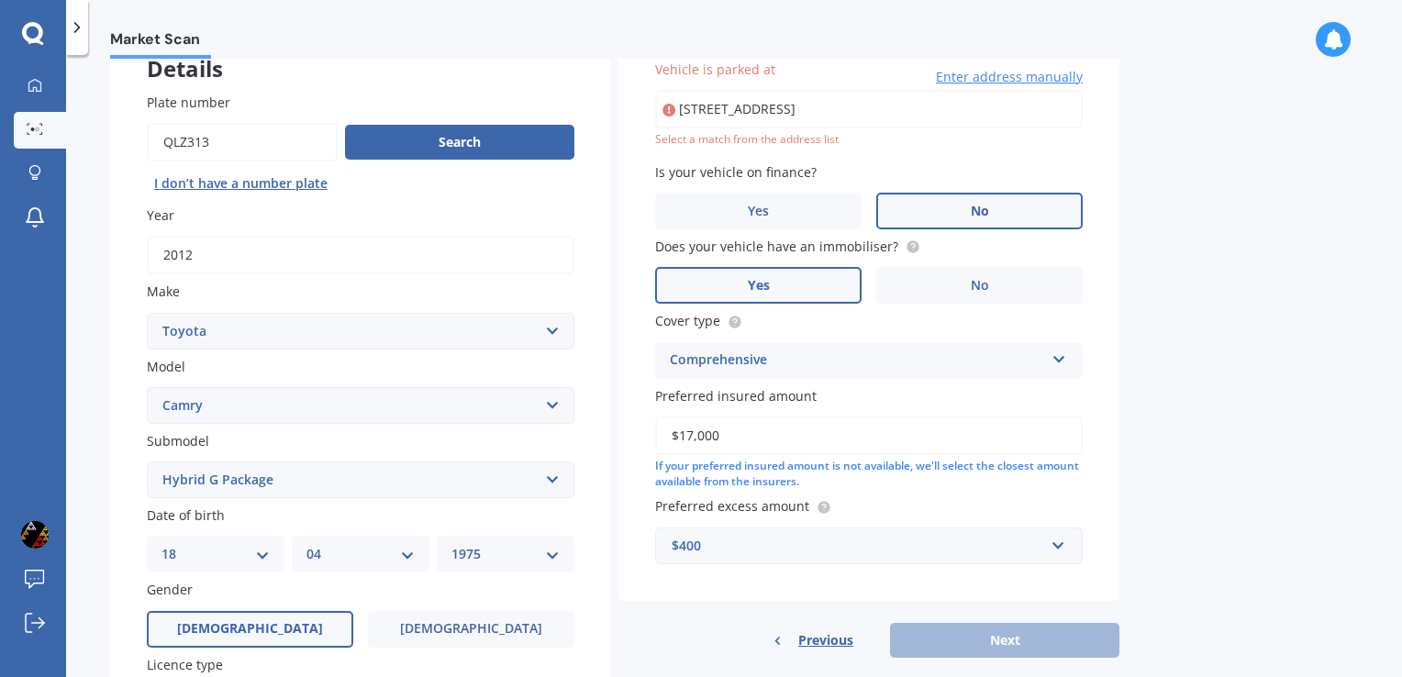
click at [1237, 320] on div "Market Scan Vehicle Market Scan 70 % We just need a few more details to provide…" at bounding box center [734, 370] width 1336 height 622
click at [864, 111] on input "[STREET_ADDRESS]" at bounding box center [869, 109] width 428 height 39
type input "[STREET_ADDRESS]"
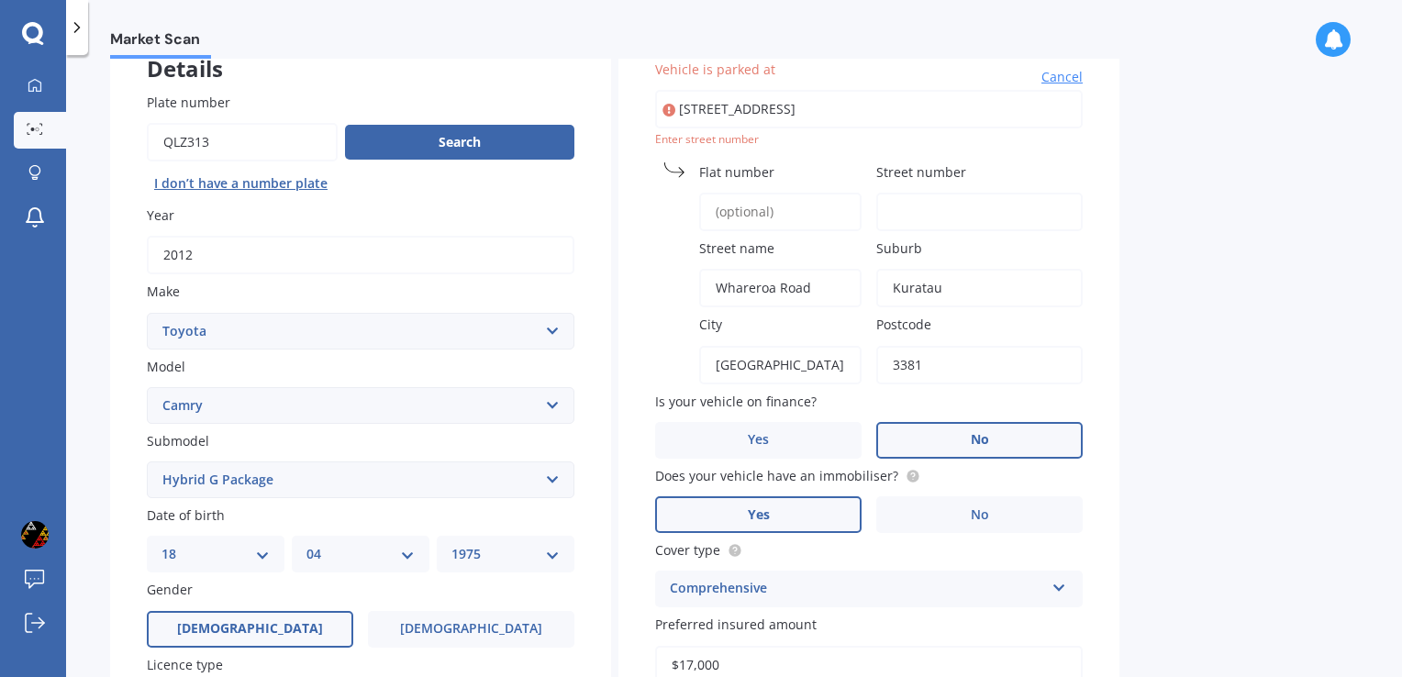
click at [1231, 189] on div "Market Scan Vehicle Market Scan 70 % We just need a few more details to provide…" at bounding box center [734, 370] width 1336 height 622
click at [921, 208] on input "Street number" at bounding box center [979, 212] width 206 height 39
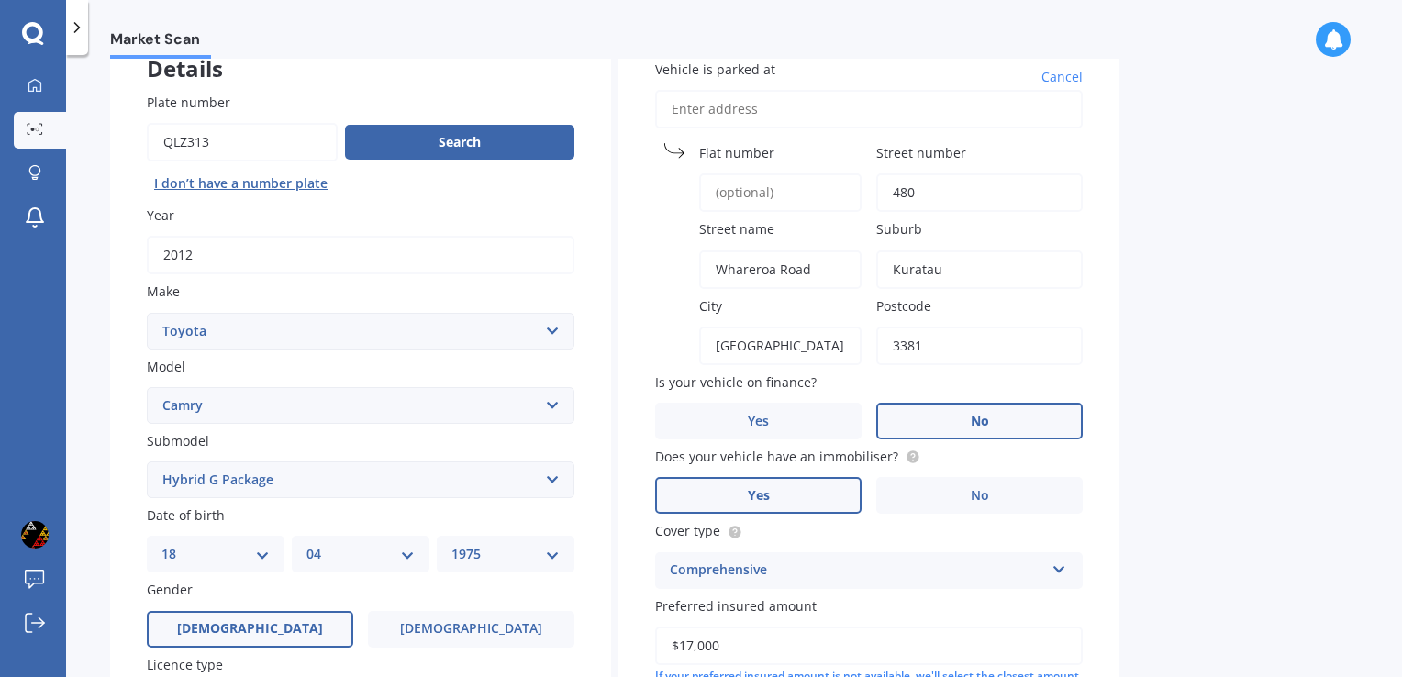
type input "480"
click at [1200, 160] on div "Market Scan Vehicle Market Scan 70 % We just need a few more details to provide…" at bounding box center [734, 370] width 1336 height 622
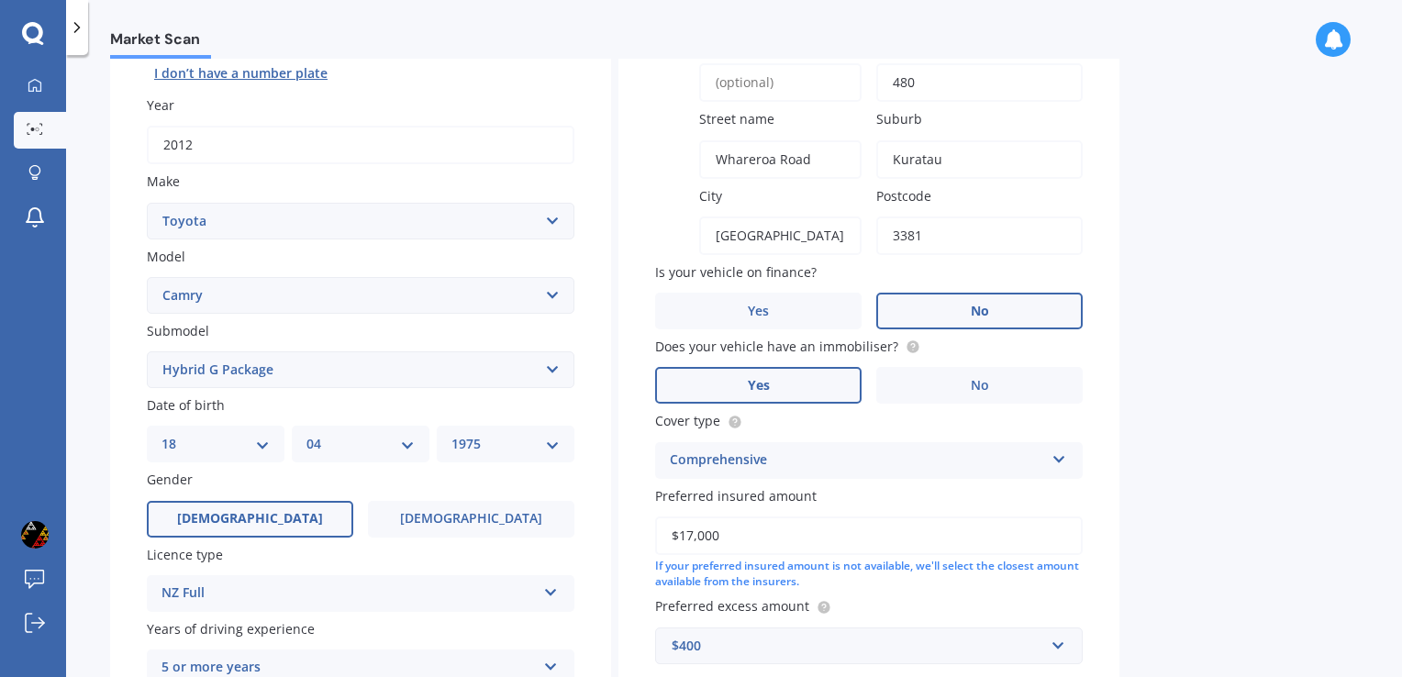
scroll to position [403, 0]
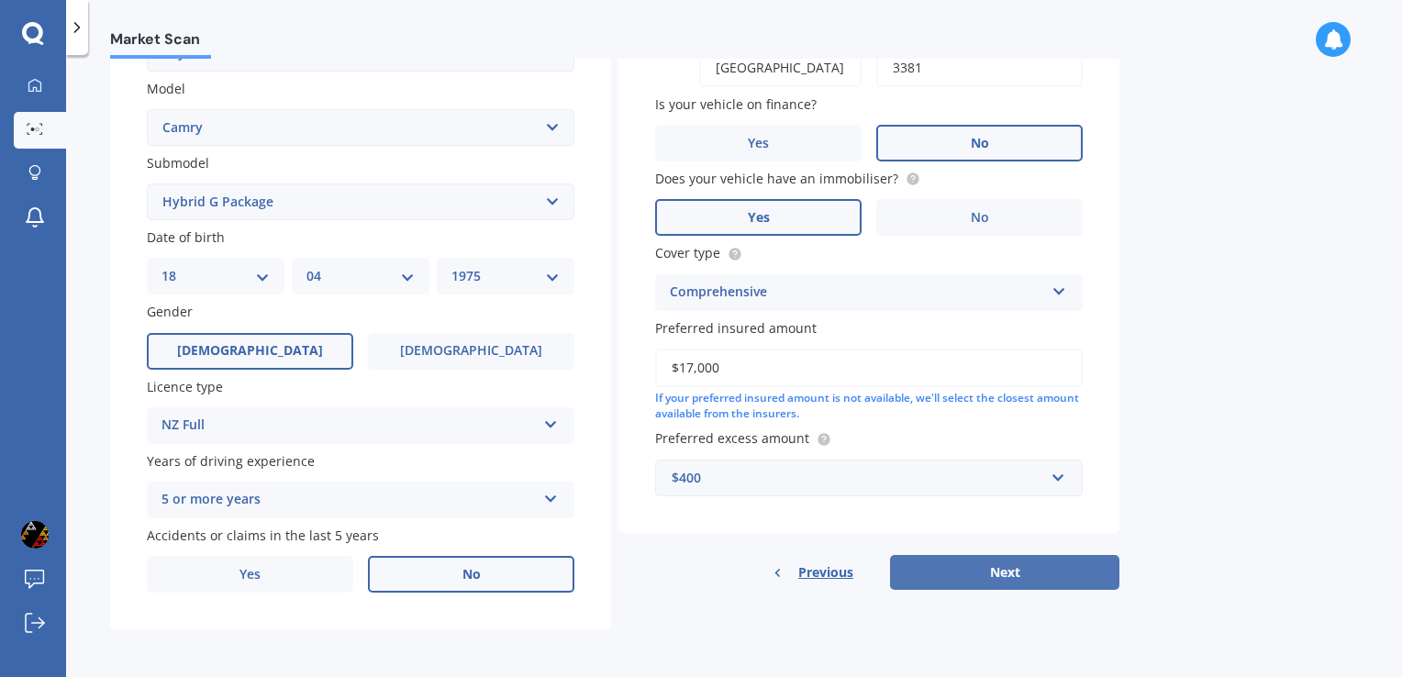
click at [1042, 564] on button "Next" at bounding box center [1004, 572] width 229 height 35
select select "18"
select select "04"
select select "1975"
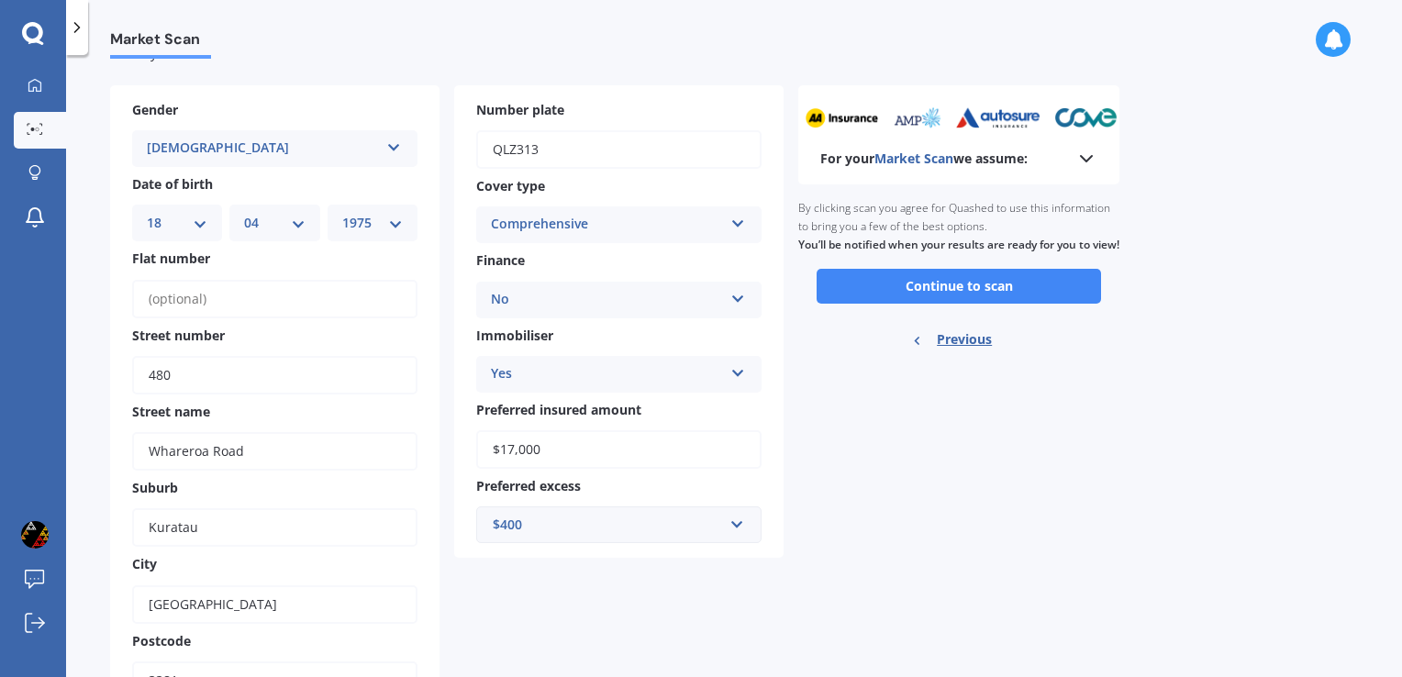
scroll to position [0, 0]
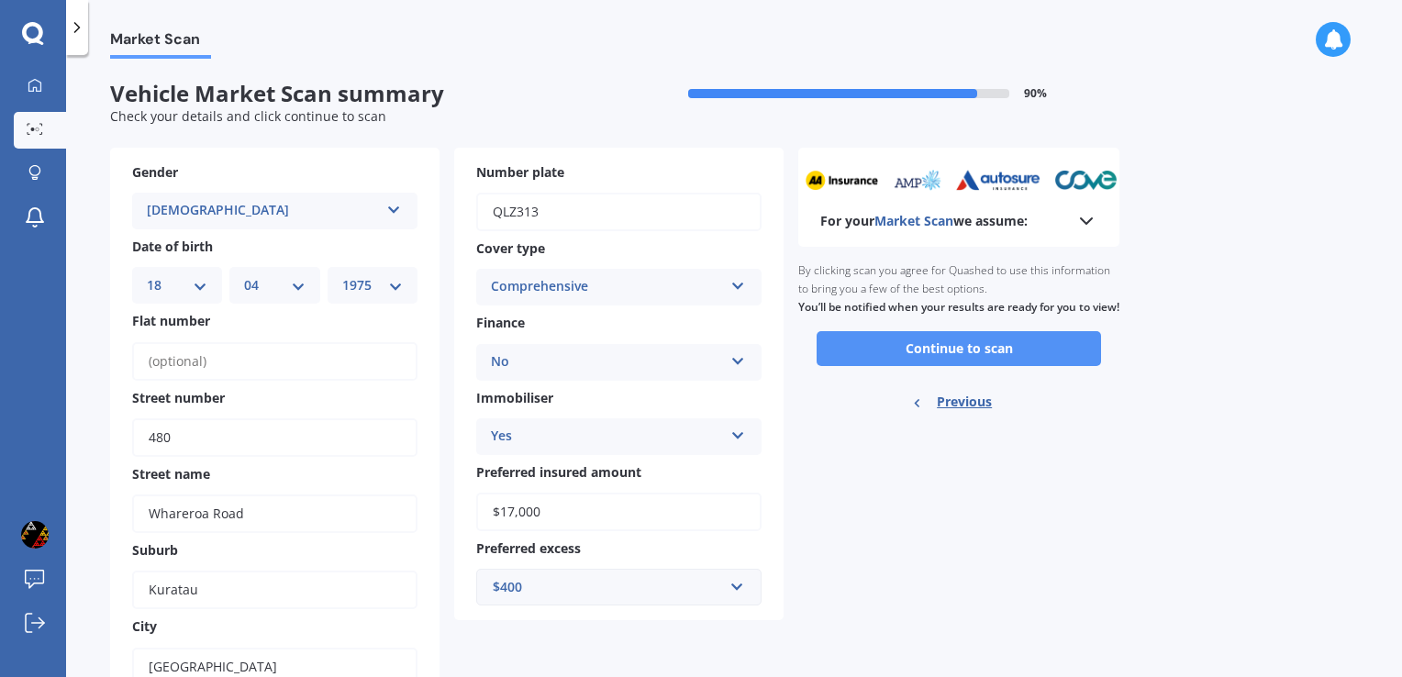
click at [959, 366] on button "Continue to scan" at bounding box center [958, 348] width 284 height 35
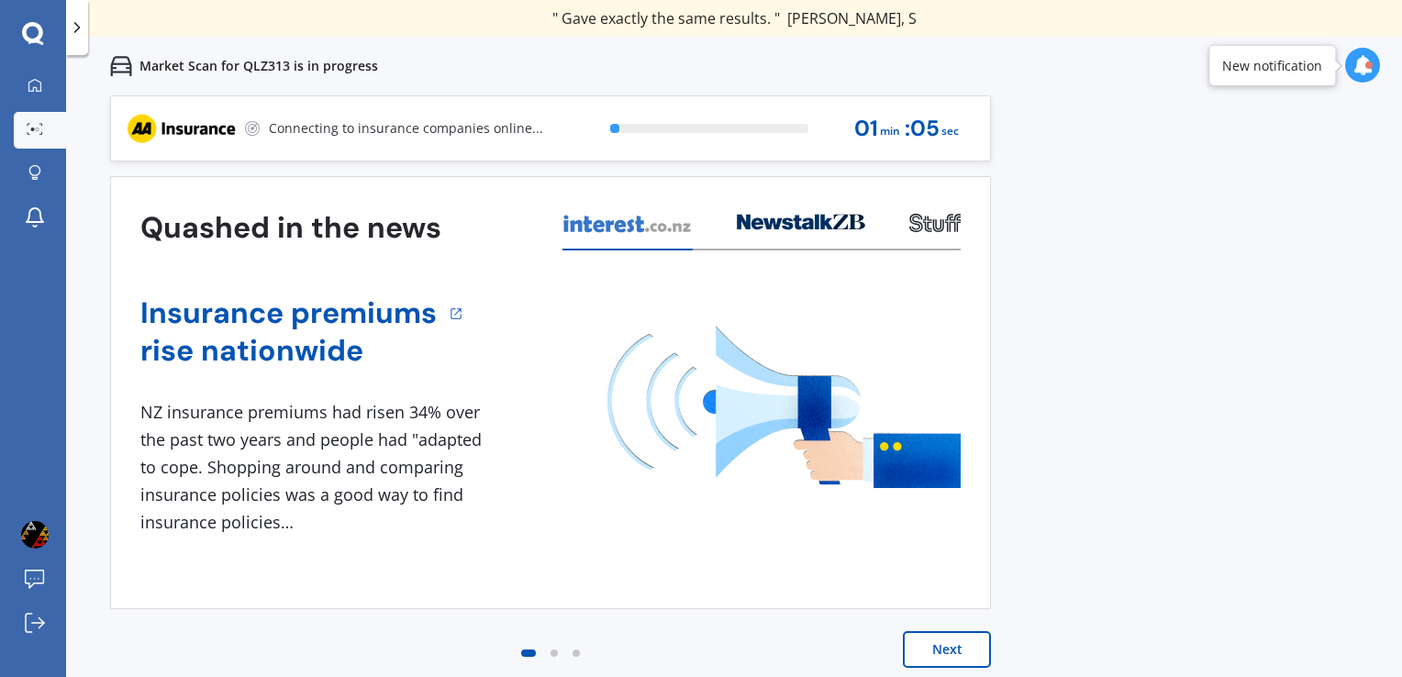
click at [951, 650] on button "Next" at bounding box center [947, 649] width 88 height 37
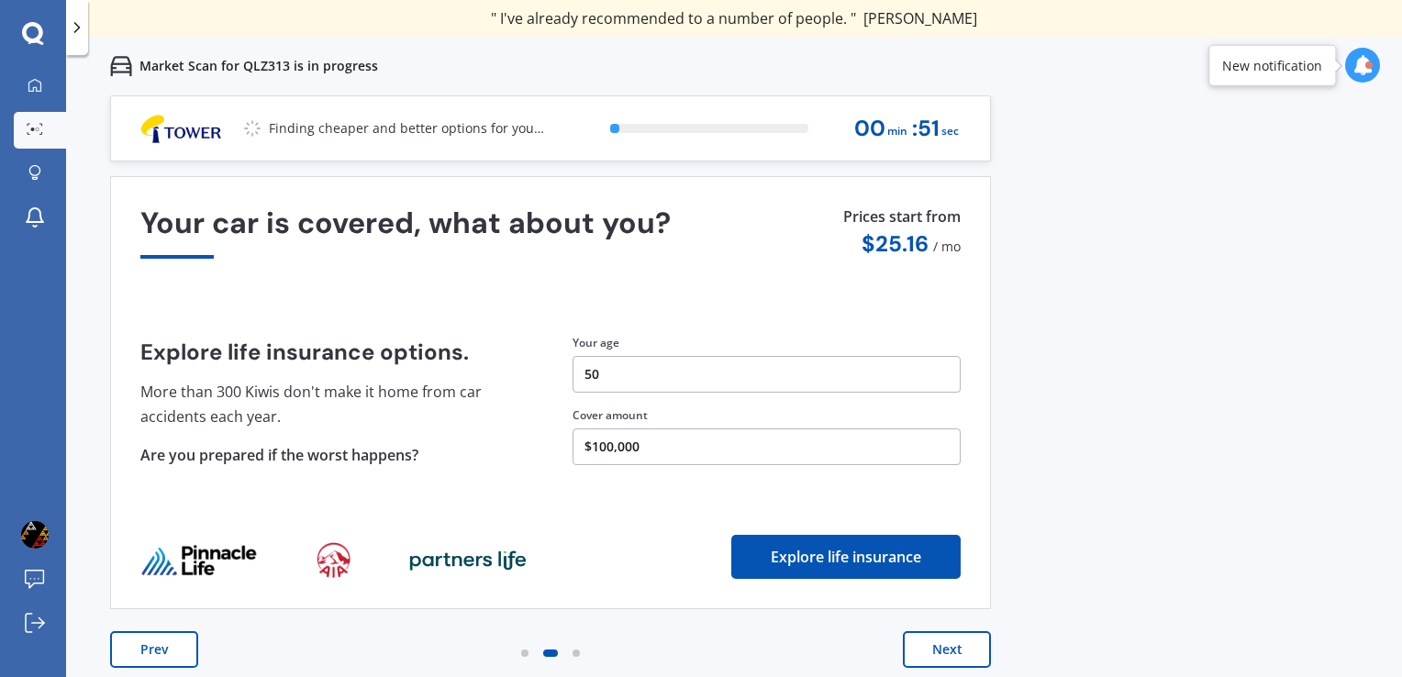
click at [951, 650] on button "Next" at bounding box center [947, 649] width 88 height 37
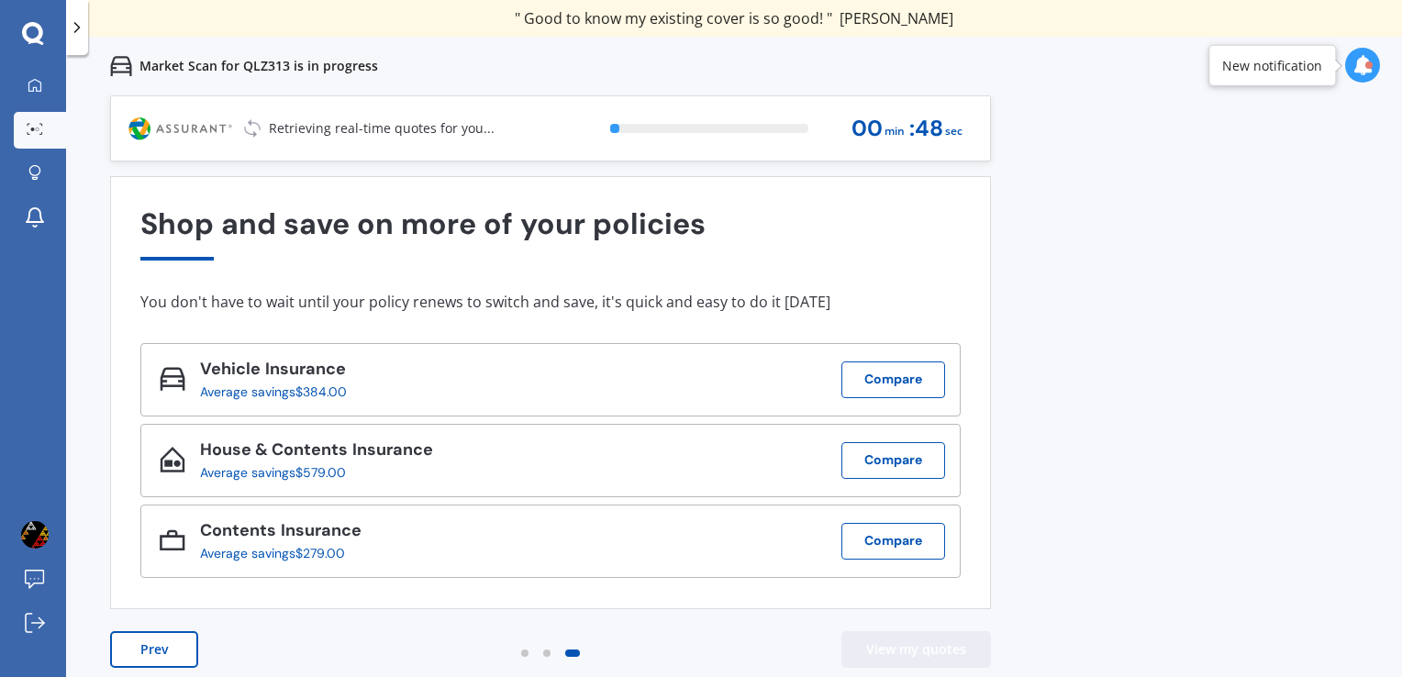
click at [951, 650] on button "View my quotes" at bounding box center [916, 649] width 150 height 37
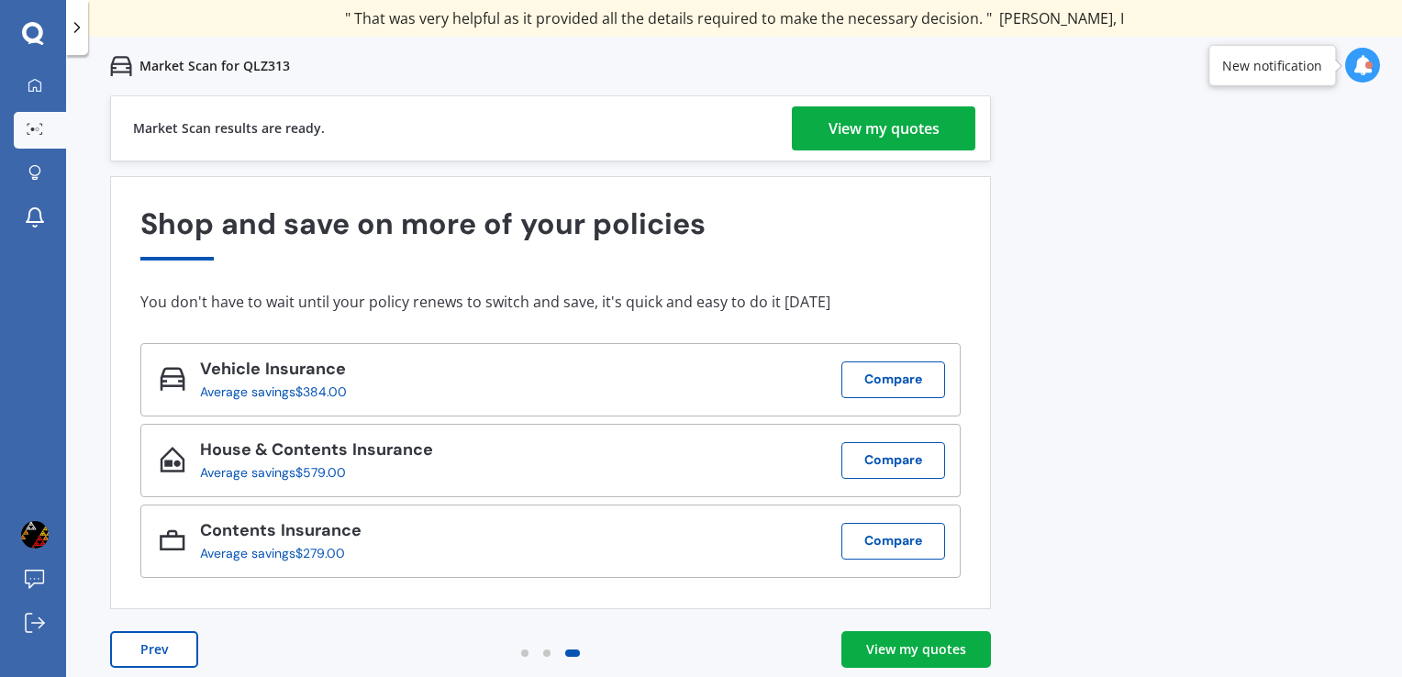
click at [932, 644] on div "View my quotes" at bounding box center [916, 649] width 100 height 18
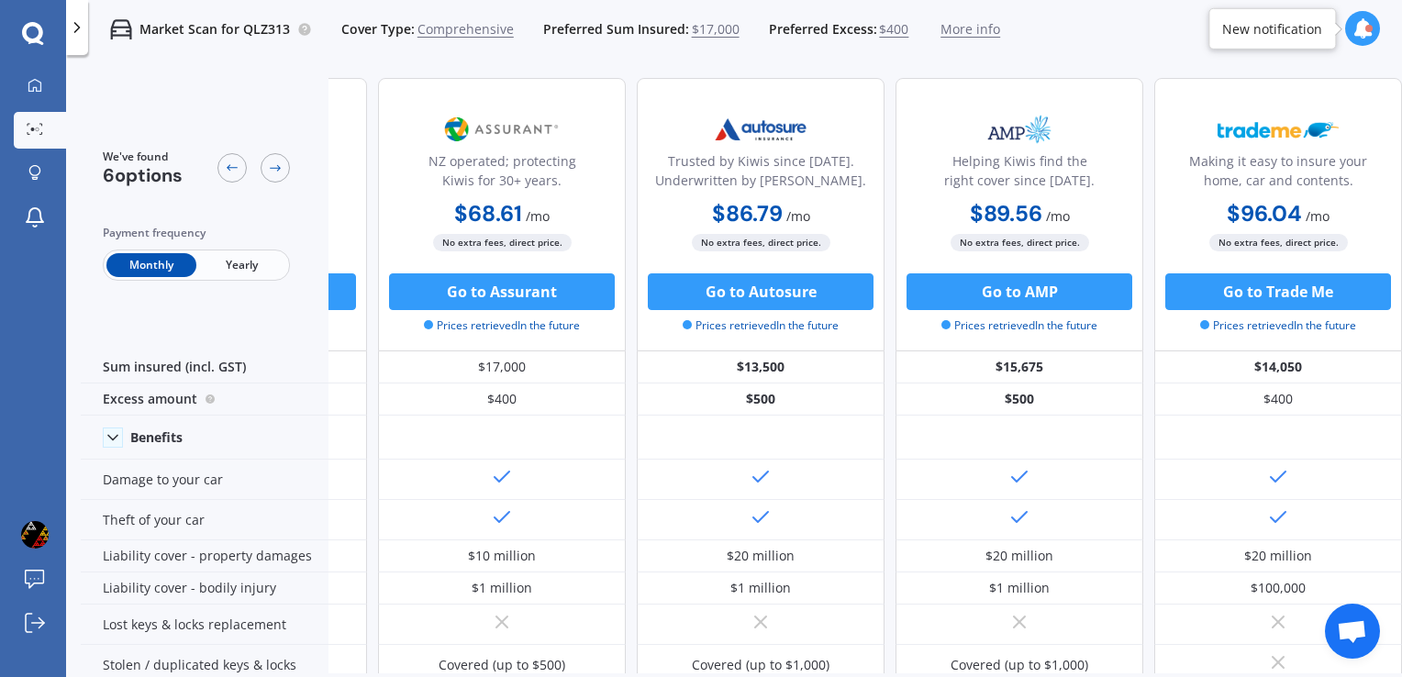
scroll to position [524, 477]
